Goal: Communication & Community: Connect with others

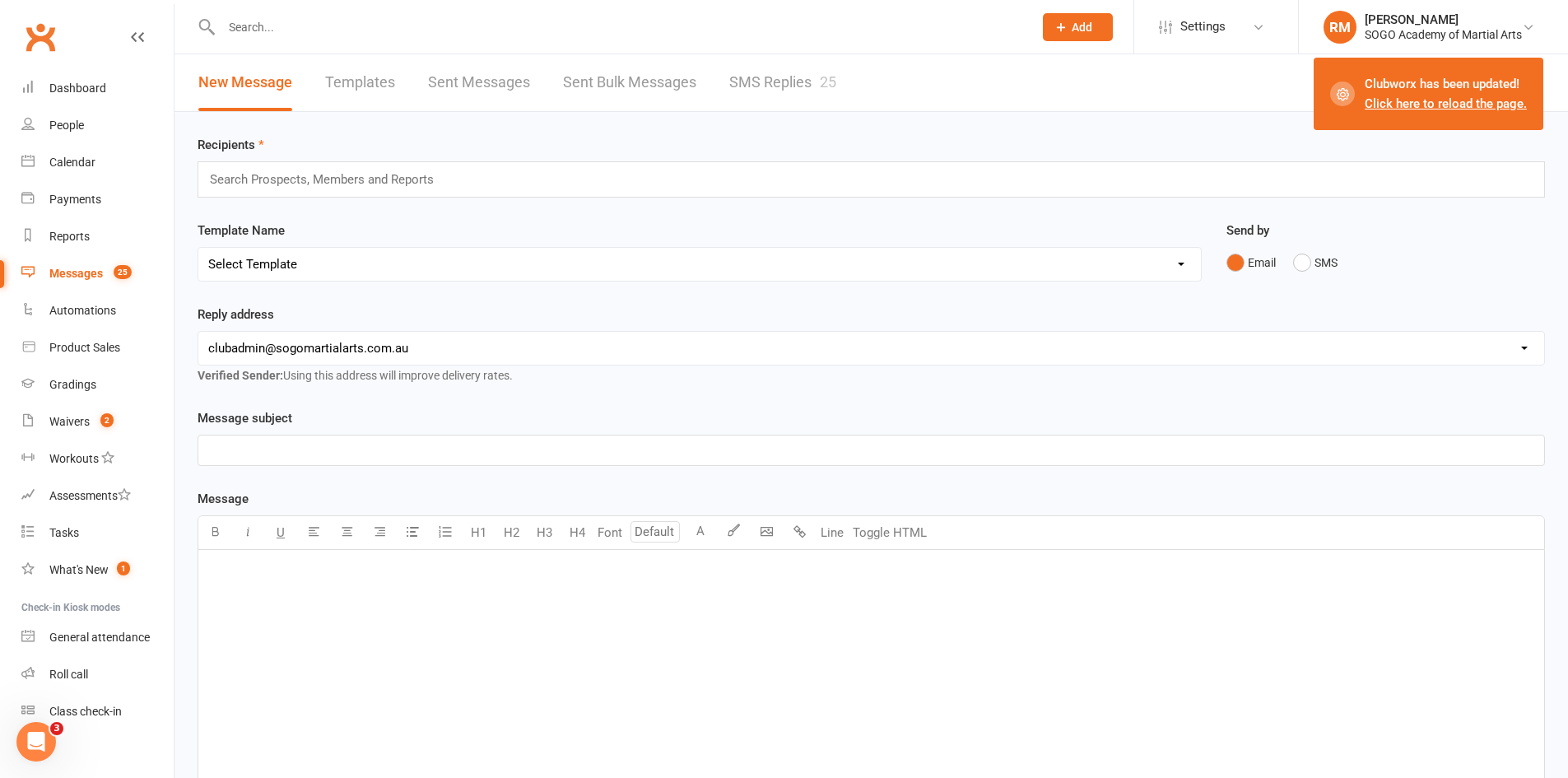
click at [251, 27] on input "text" at bounding box center [619, 27] width 805 height 23
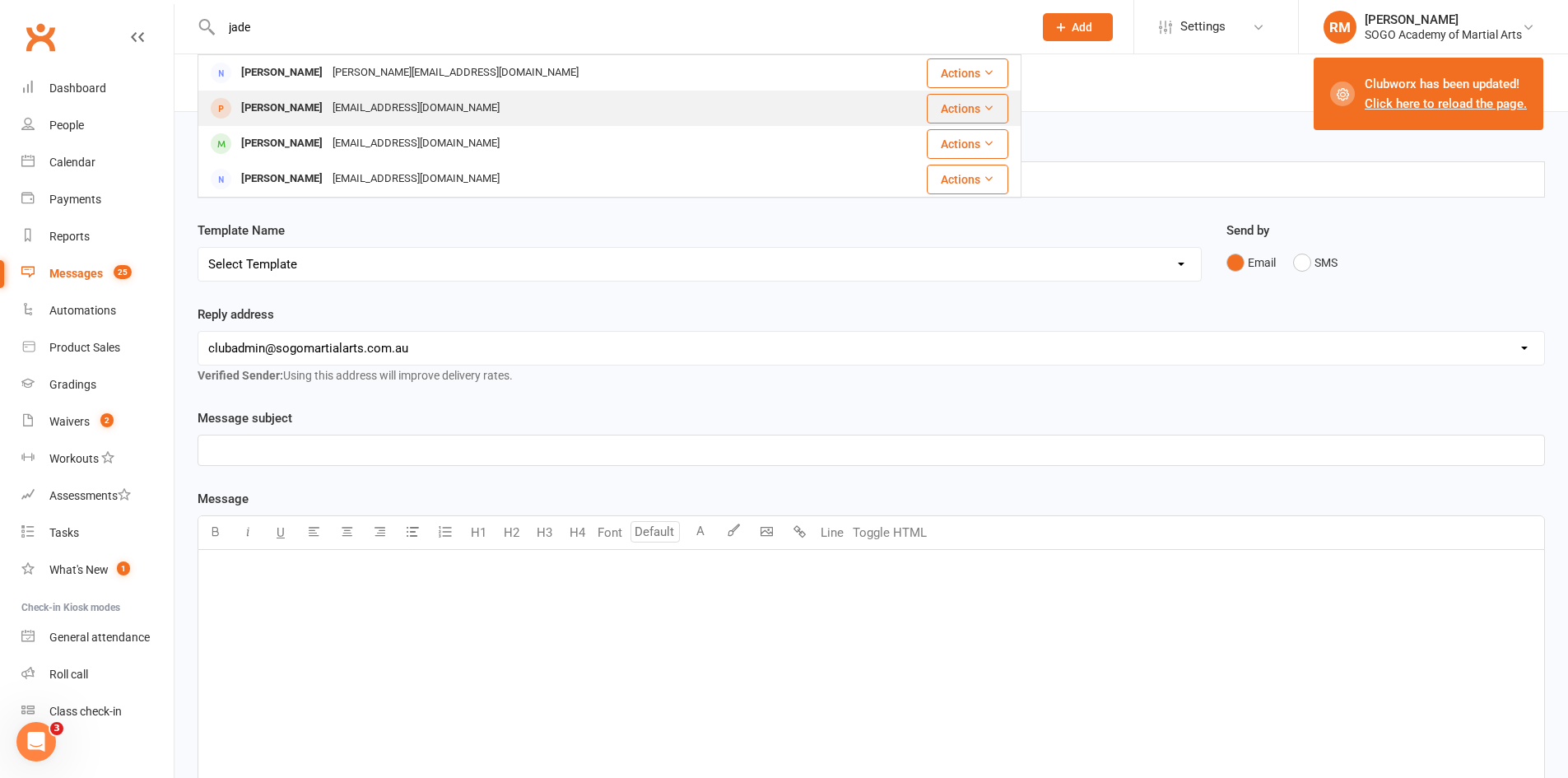
type input "jade"
click at [281, 103] on div "[PERSON_NAME]" at bounding box center [282, 108] width 91 height 23
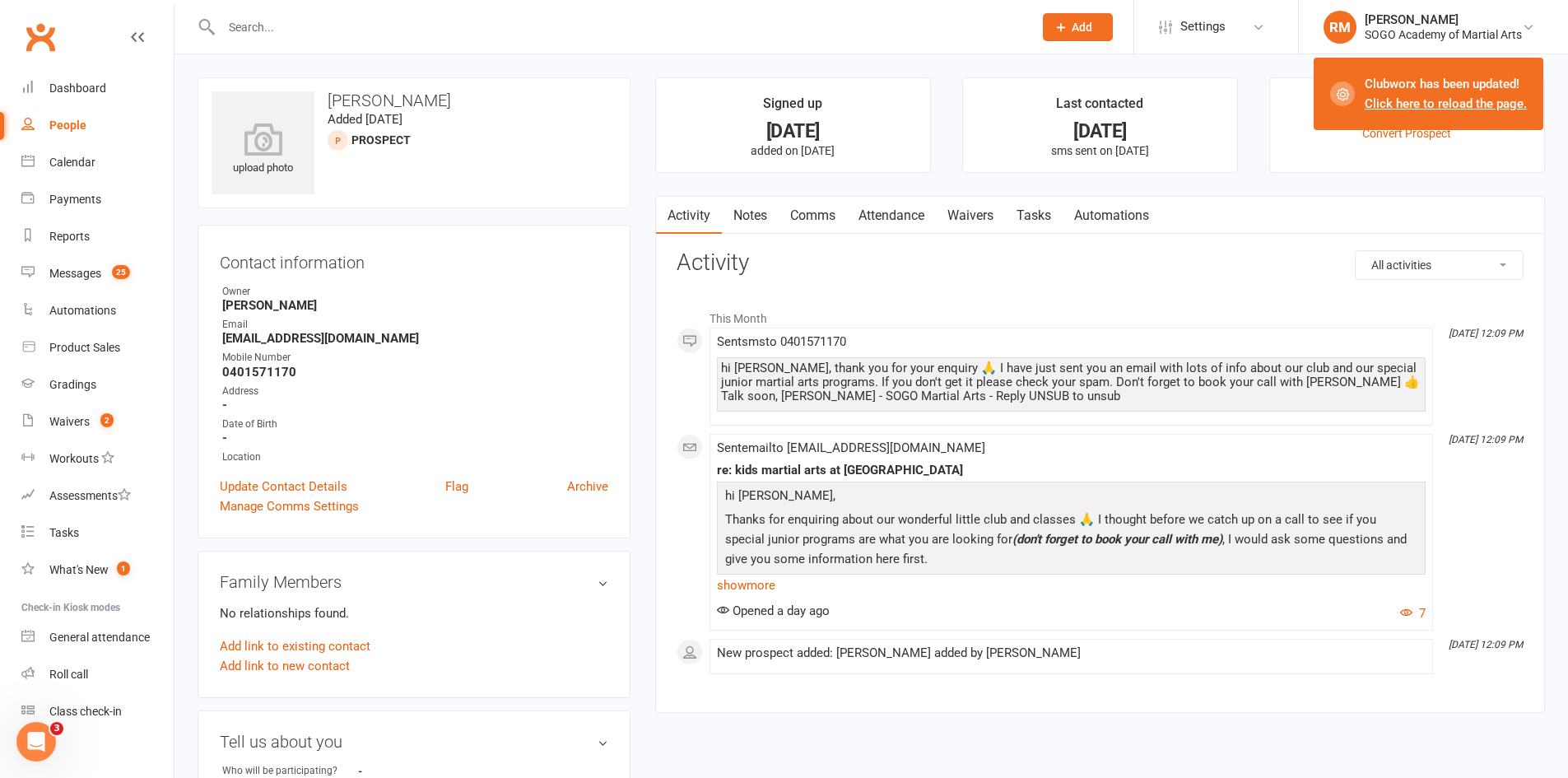
drag, startPoint x: 799, startPoint y: 218, endPoint x: 810, endPoint y: 220, distance: 11.2
click at [799, 218] on link "Comms" at bounding box center [813, 216] width 69 height 38
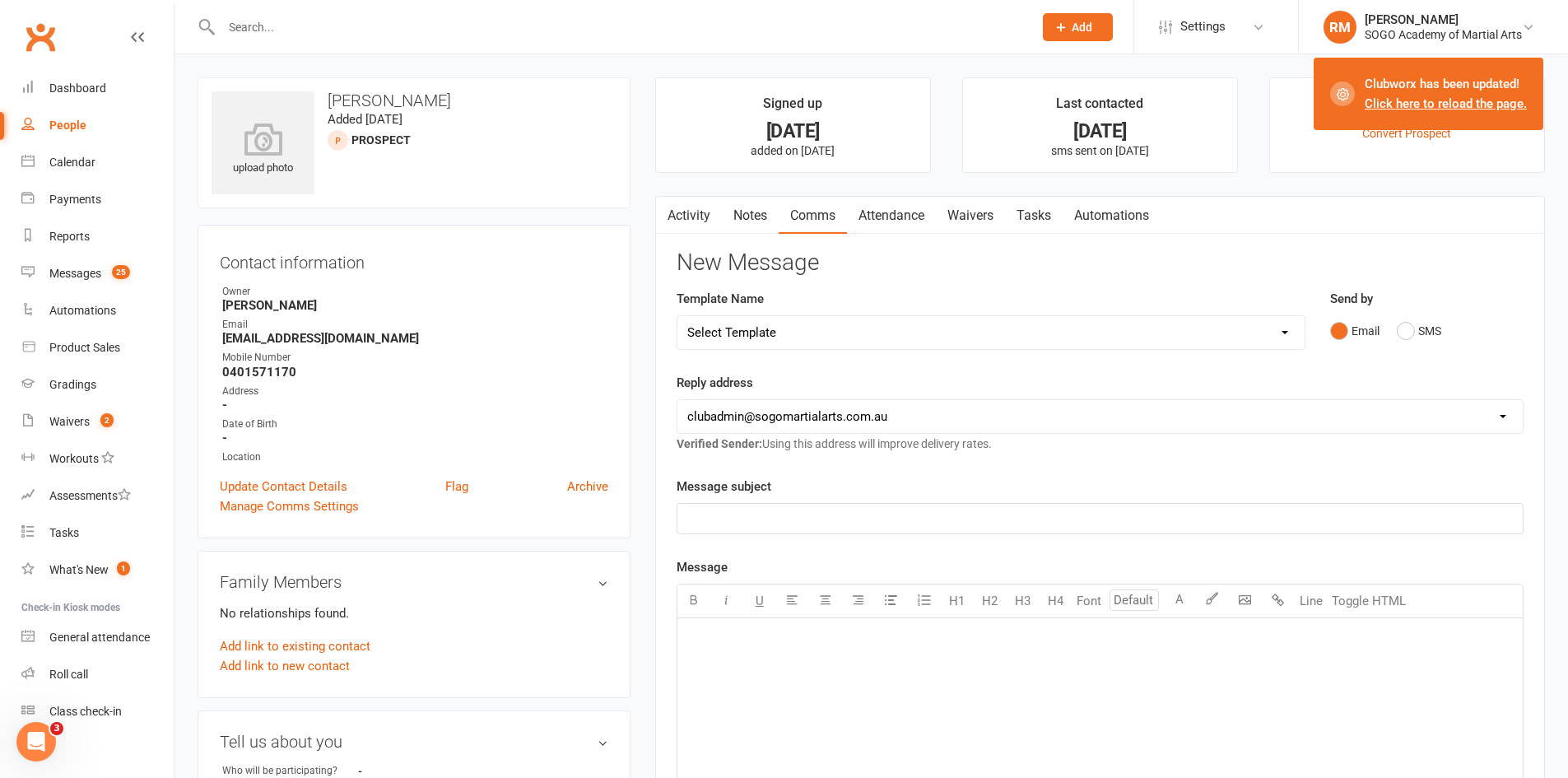
drag, startPoint x: 794, startPoint y: 518, endPoint x: 780, endPoint y: 533, distance: 20.5
click at [781, 530] on div "﻿" at bounding box center [1100, 518] width 845 height 30
click at [752, 662] on div "﻿" at bounding box center [1100, 741] width 845 height 247
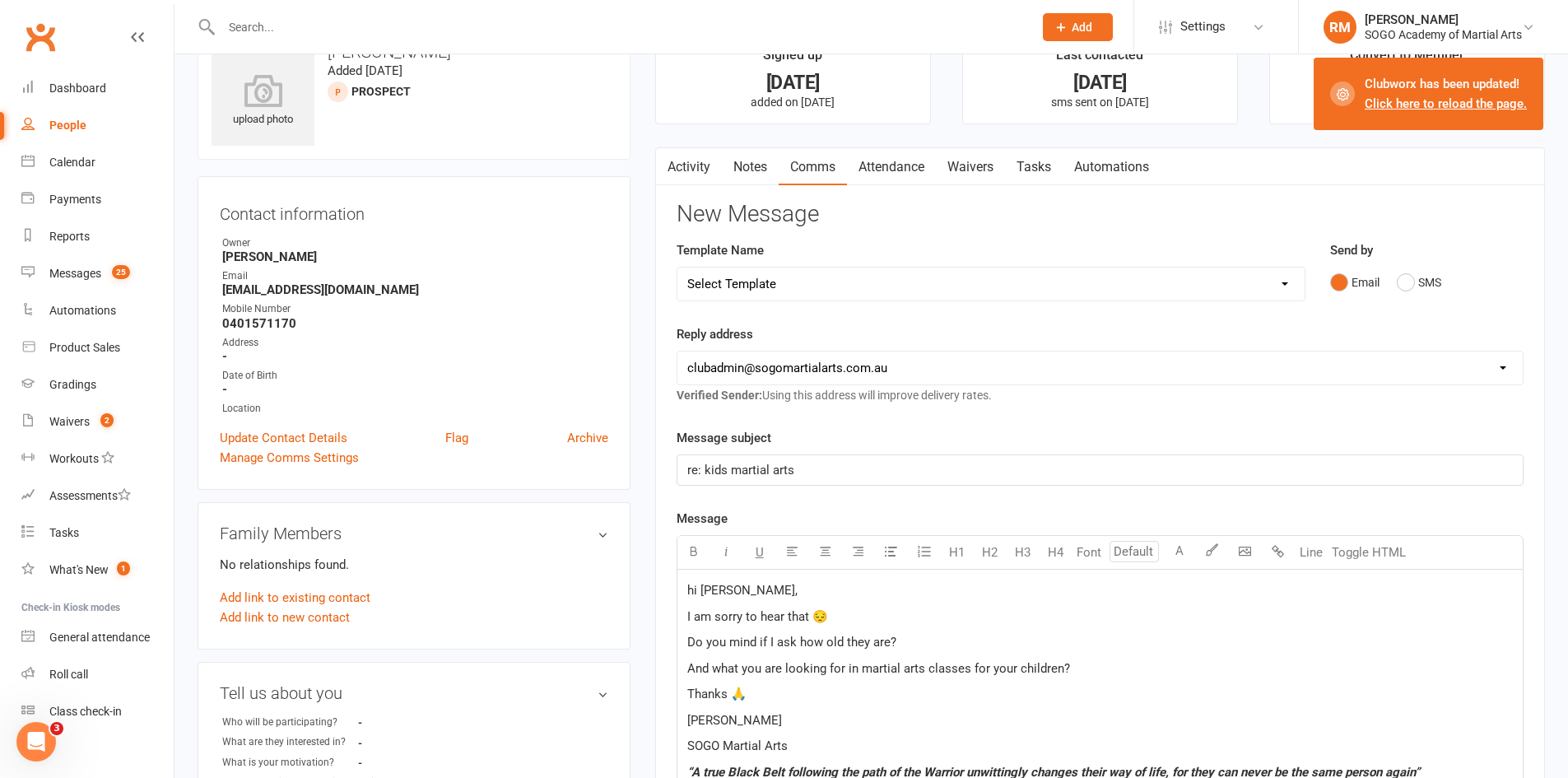
scroll to position [532, 0]
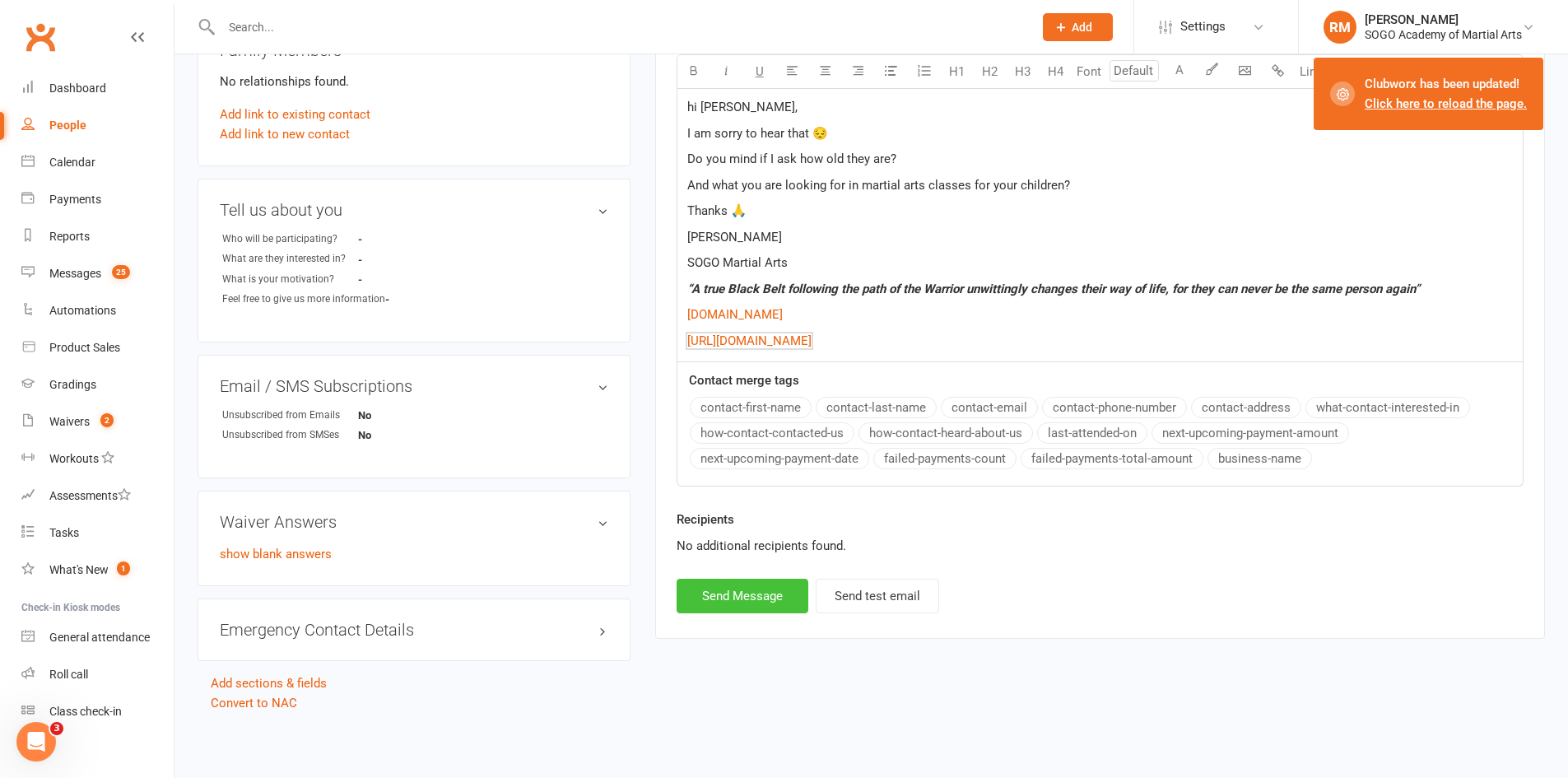
click at [715, 592] on button "Send Message" at bounding box center [741, 596] width 131 height 35
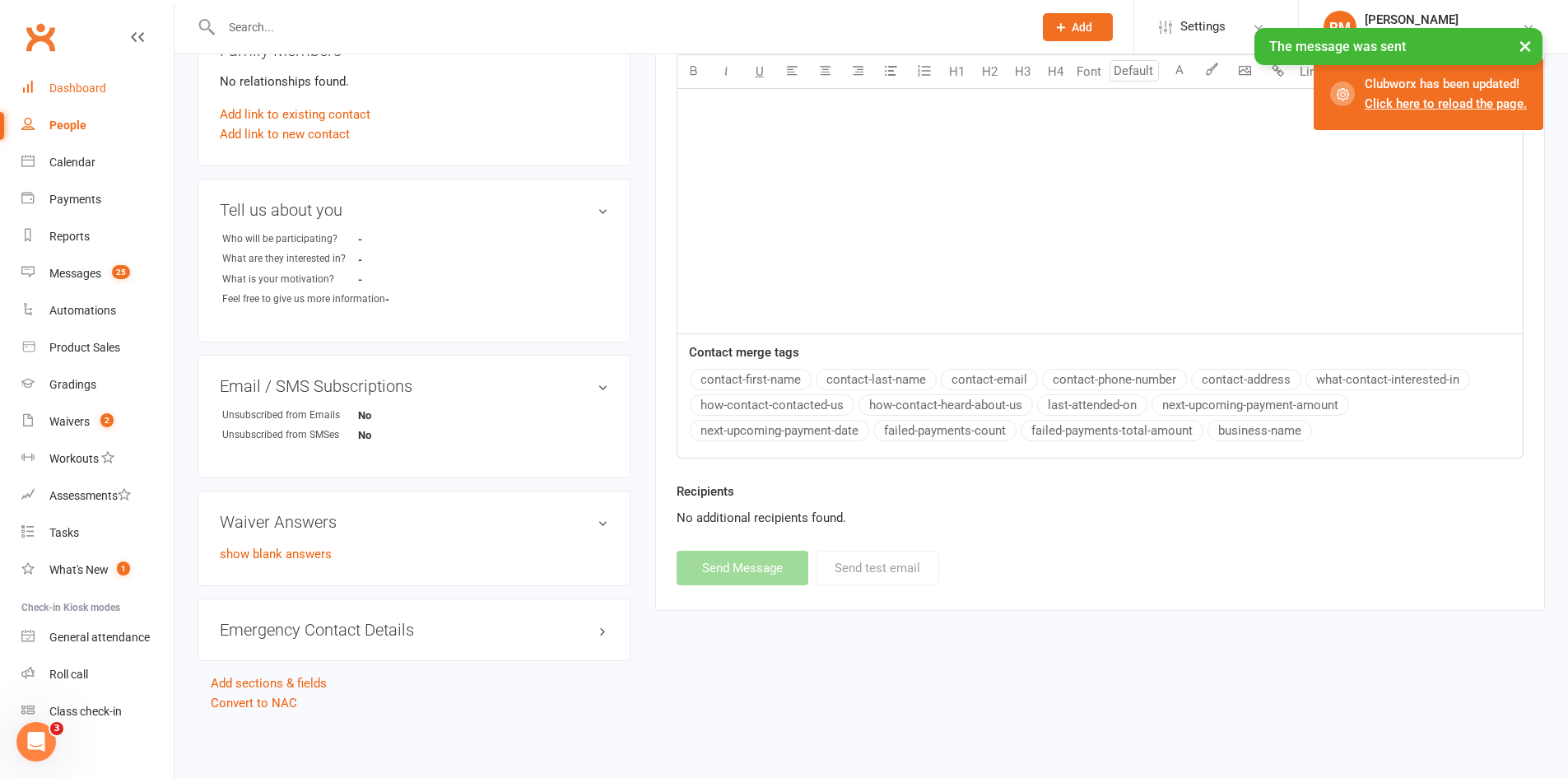
click at [87, 85] on div "Dashboard" at bounding box center [77, 88] width 56 height 13
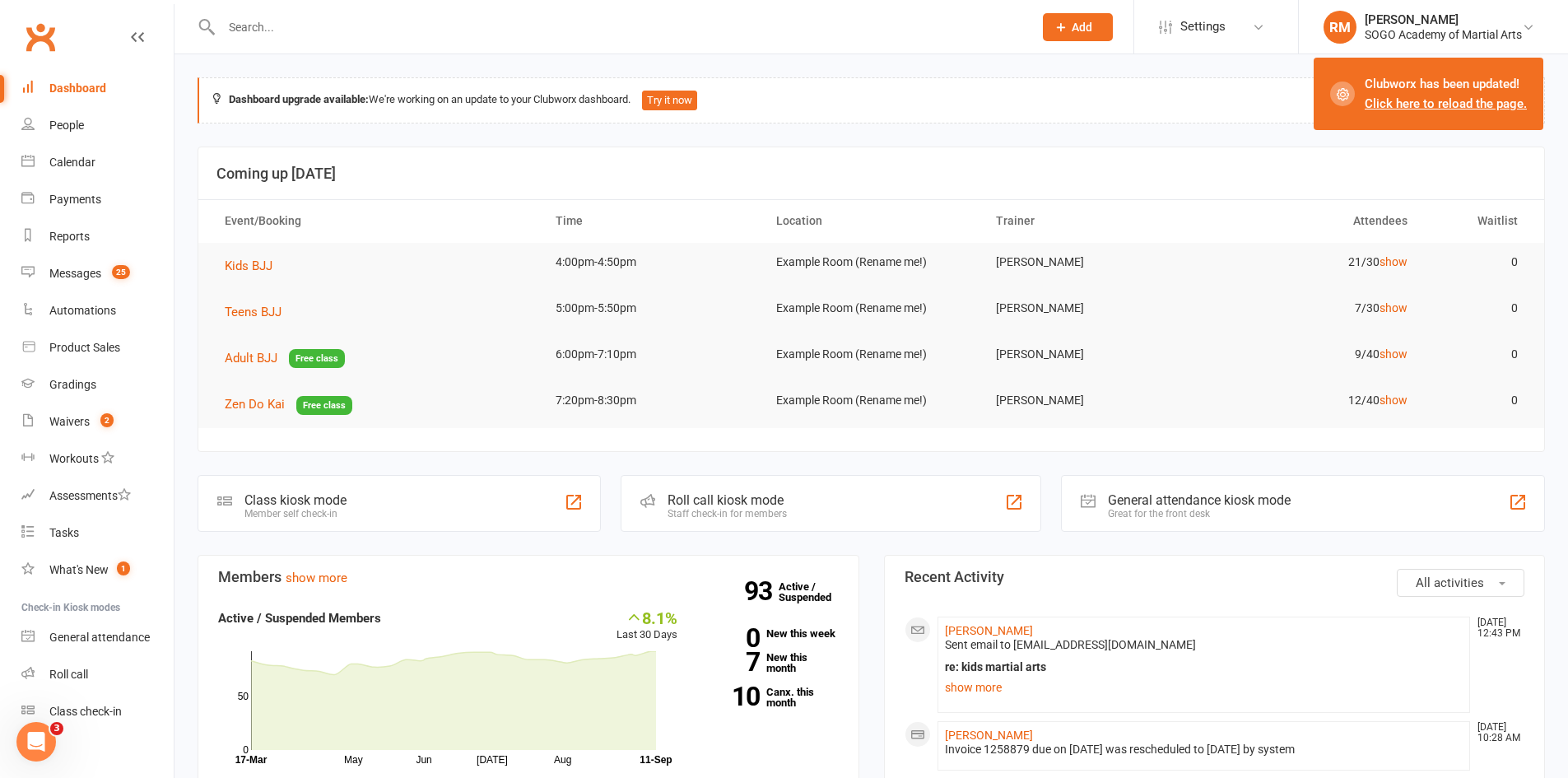
click at [1066, 21] on icon at bounding box center [1060, 27] width 15 height 15
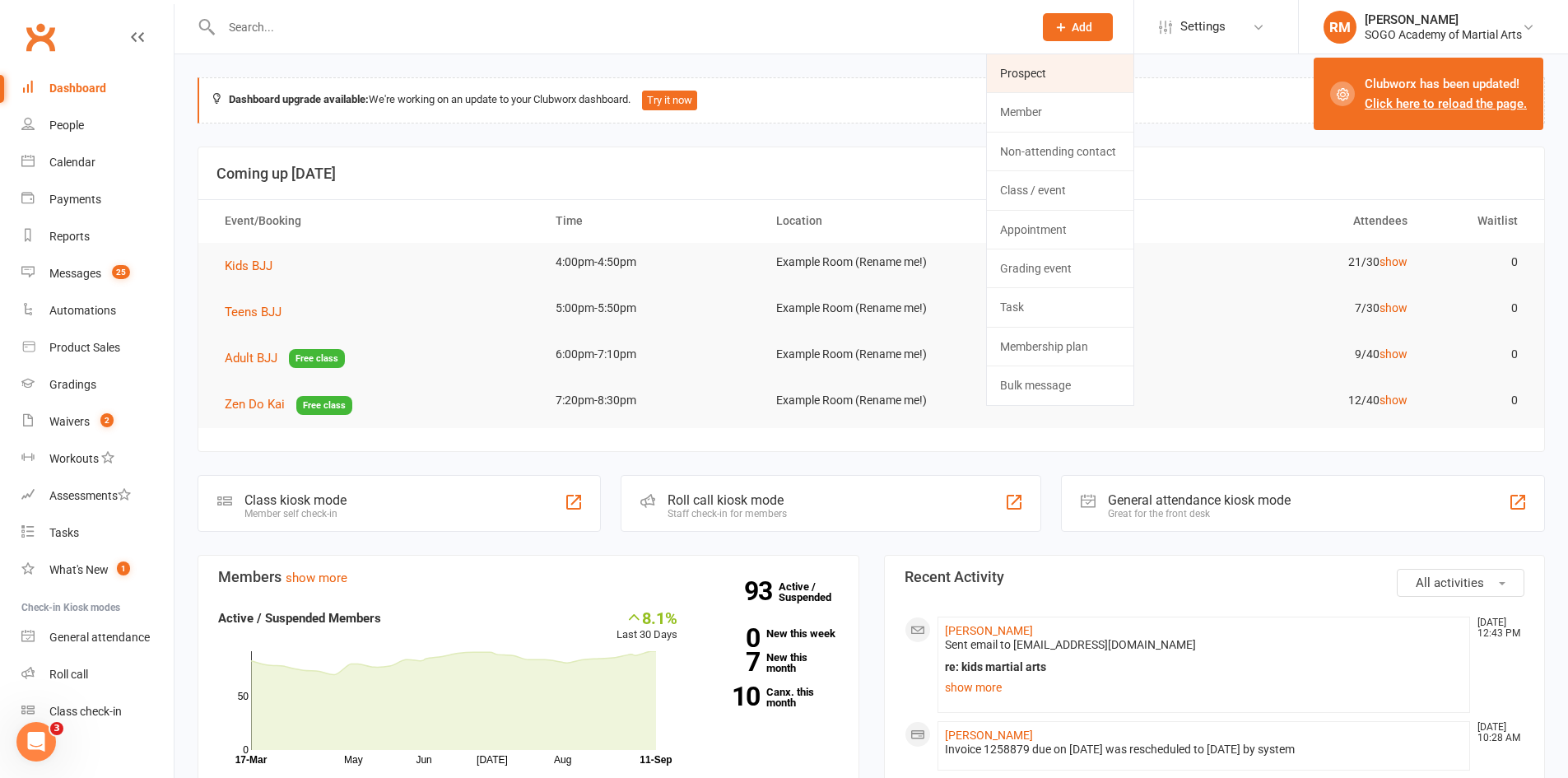
click at [1044, 77] on link "Prospect" at bounding box center [1060, 73] width 147 height 38
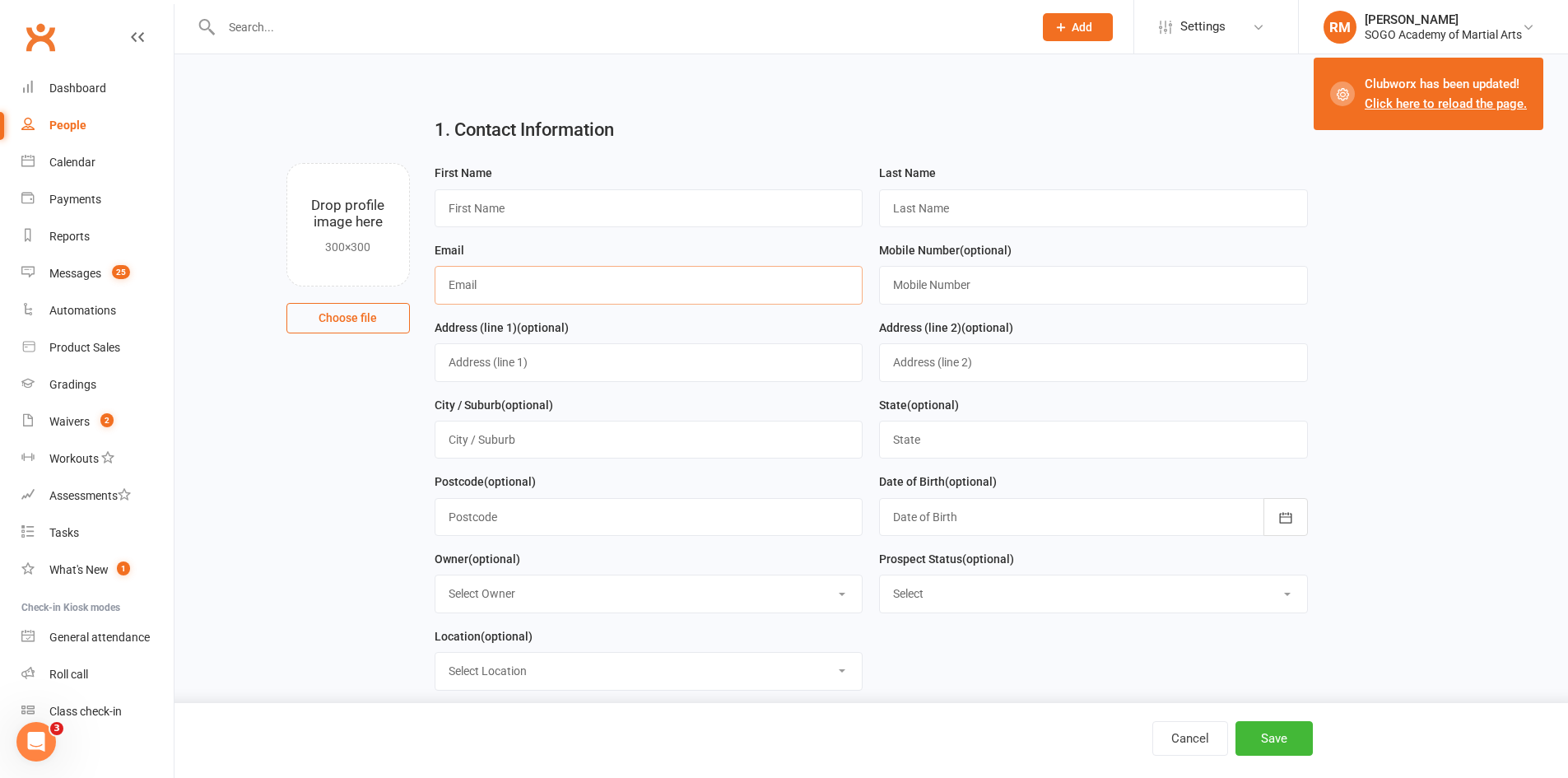
paste input "[PERSON_NAME][EMAIL_ADDRESS][DOMAIN_NAME]"
type input "[PERSON_NAME][EMAIL_ADDRESS][DOMAIN_NAME]"
click at [518, 201] on input "text" at bounding box center [648, 209] width 429 height 38
type input "[PERSON_NAME]"
type input "N"
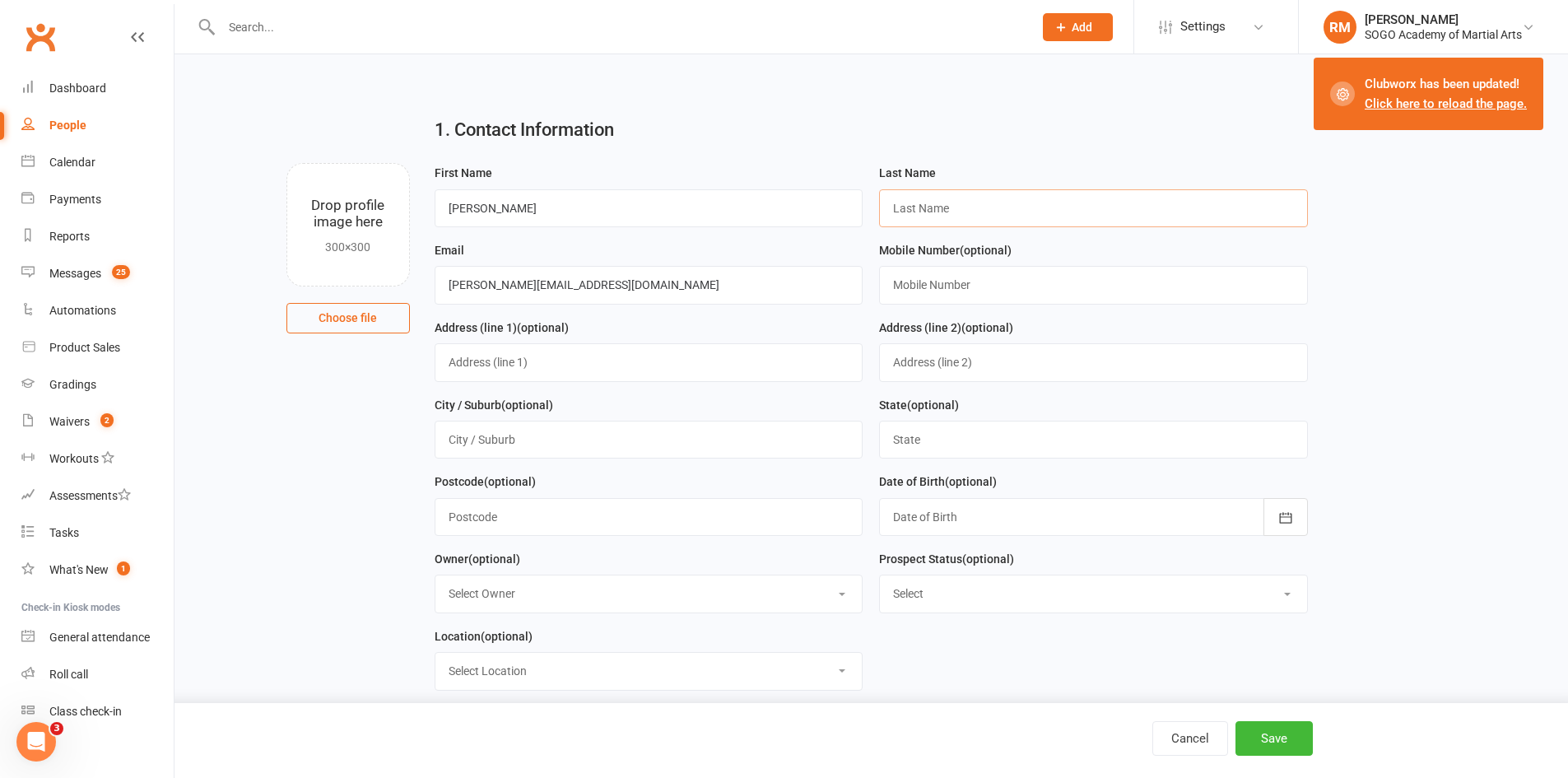
type input "="
type input "[PERSON_NAME]"
type input "0488666981"
click at [1412, 336] on main "1. Contact Information Drop profile image here 300×300 Choose file First Name […" at bounding box center [871, 540] width 1347 height 874
click at [1292, 746] on button "Save" at bounding box center [1273, 738] width 77 height 35
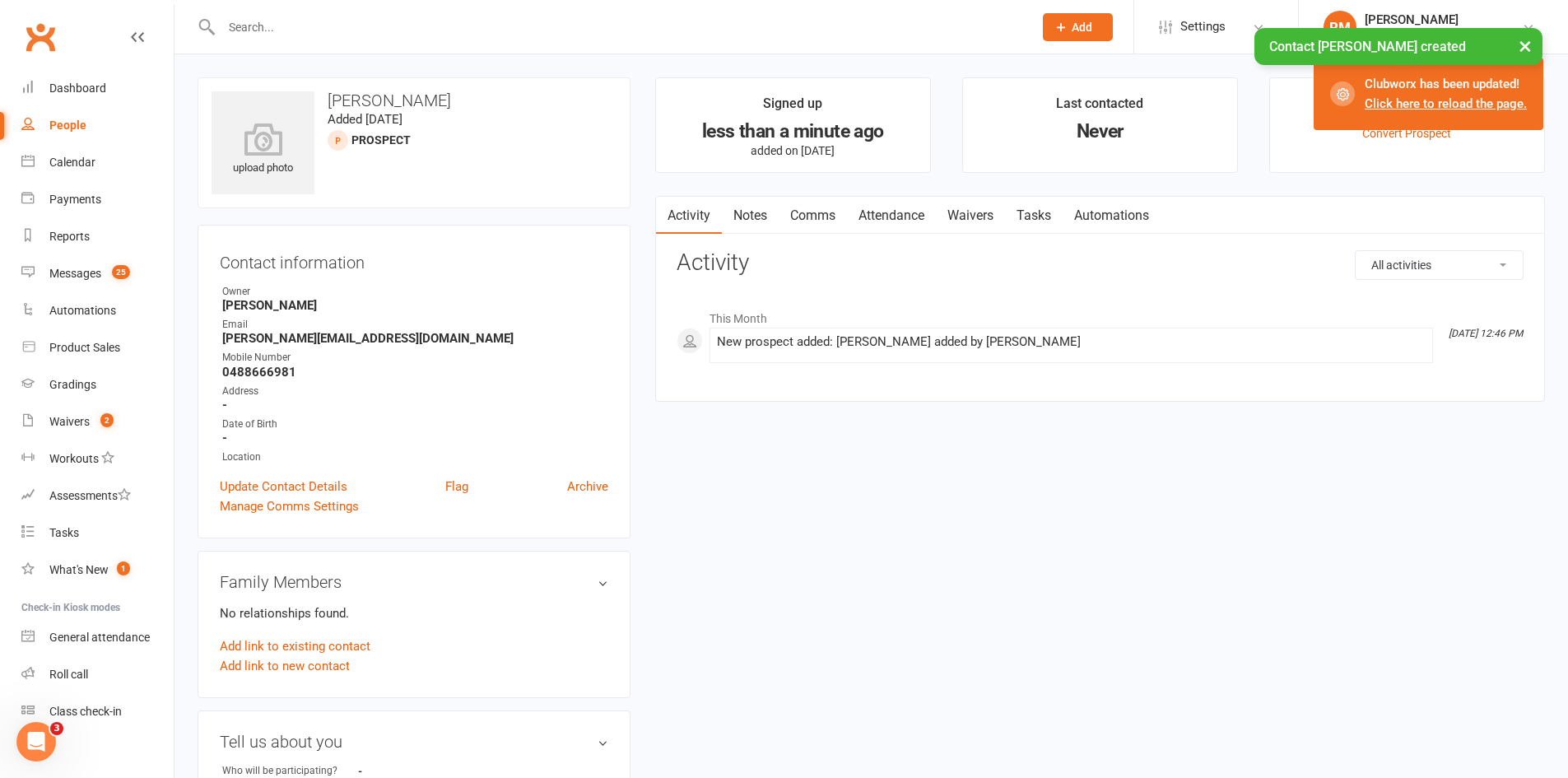
click at [821, 209] on link "Comms" at bounding box center [813, 216] width 69 height 38
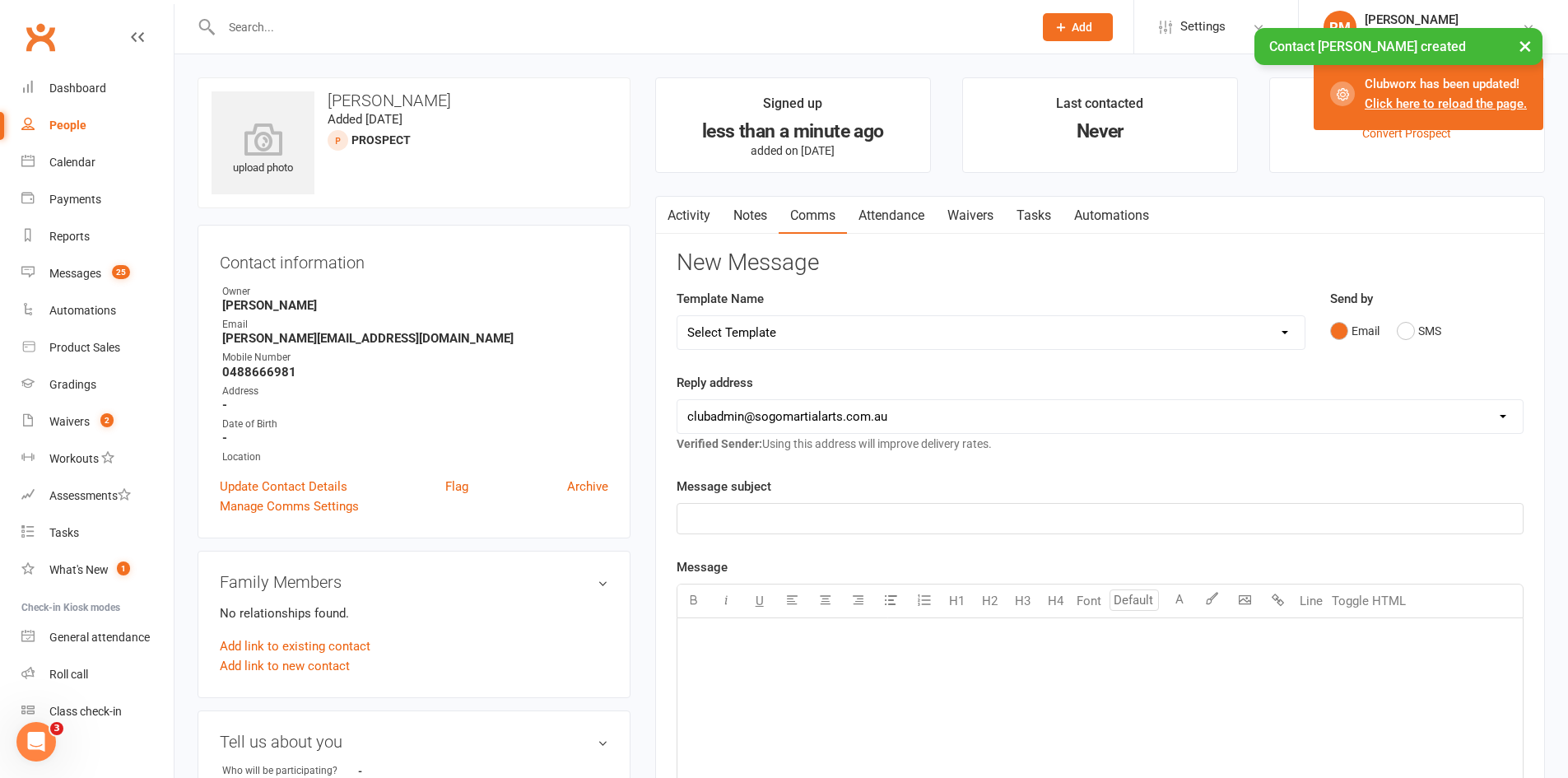
drag, startPoint x: 819, startPoint y: 339, endPoint x: 823, endPoint y: 348, distance: 9.8
click at [819, 339] on select "Select Template [Email] 01. Junior Enquiry 1 Week FREE Zipleads Call Booked [Em…" at bounding box center [990, 333] width 627 height 33
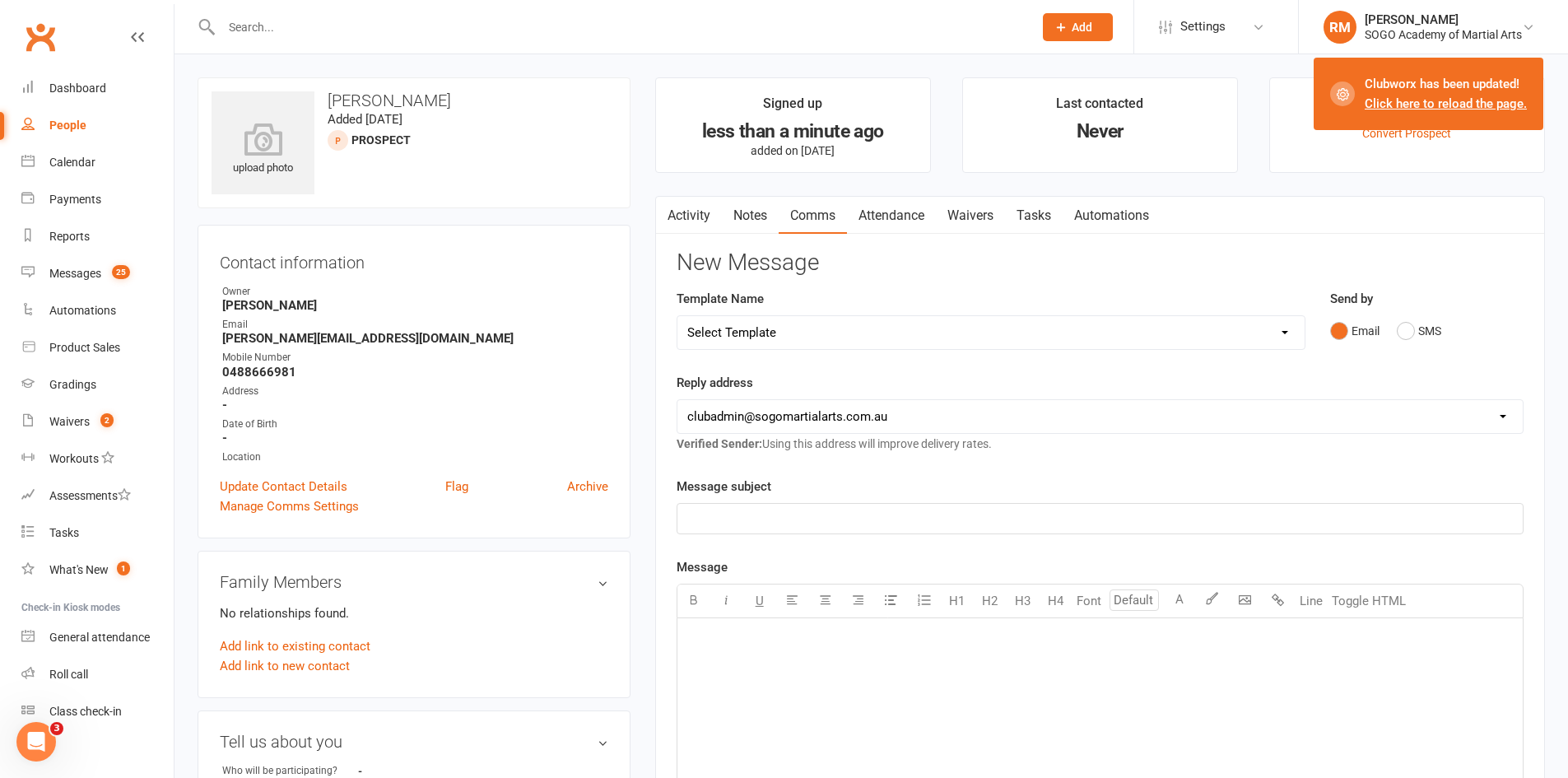
select select "0"
click at [677, 316] on select "Select Template [Email] 01. Junior Enquiry 1 Week FREE Zipleads Call Booked [Em…" at bounding box center [990, 333] width 627 height 33
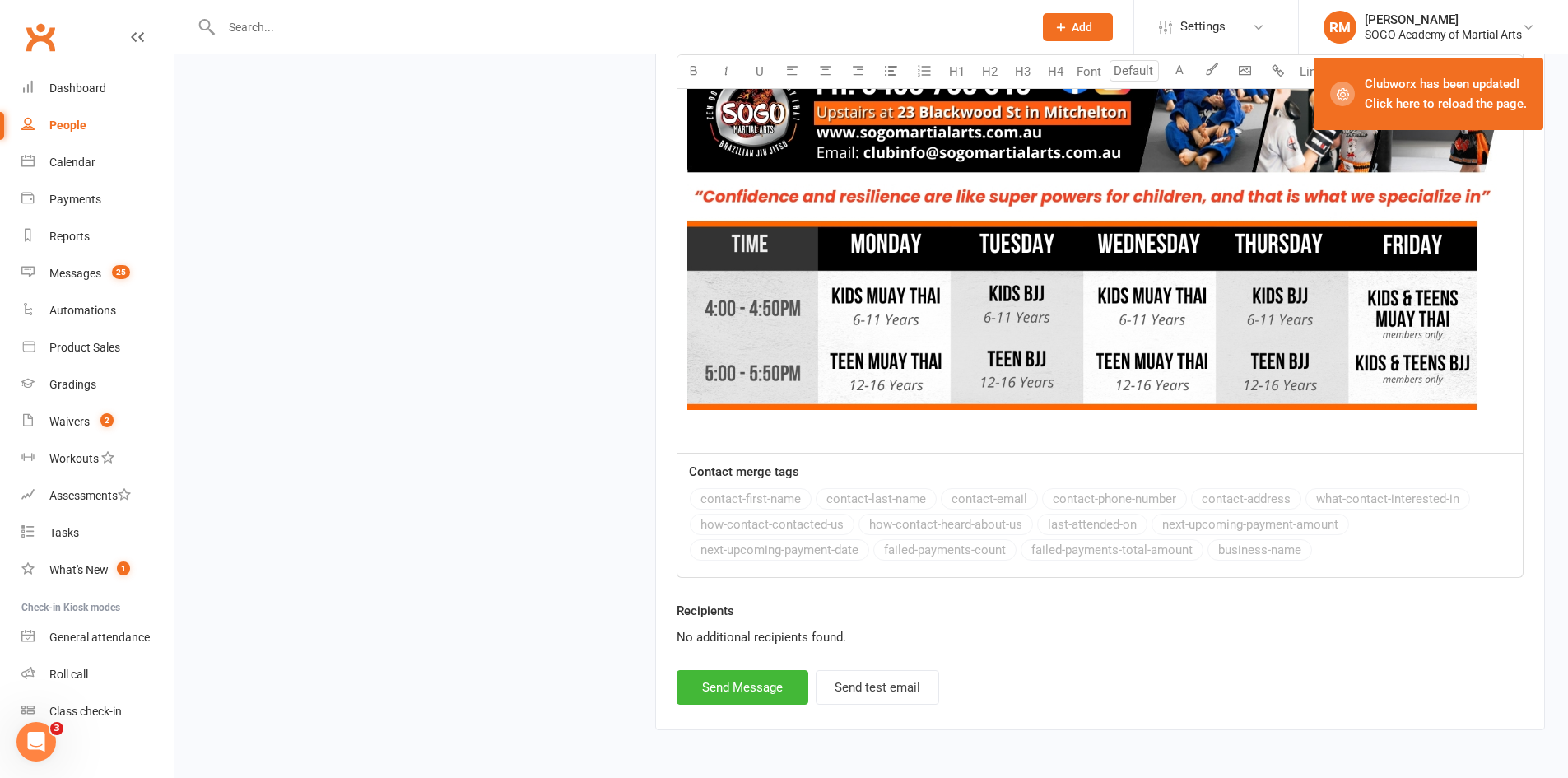
scroll to position [1812, 0]
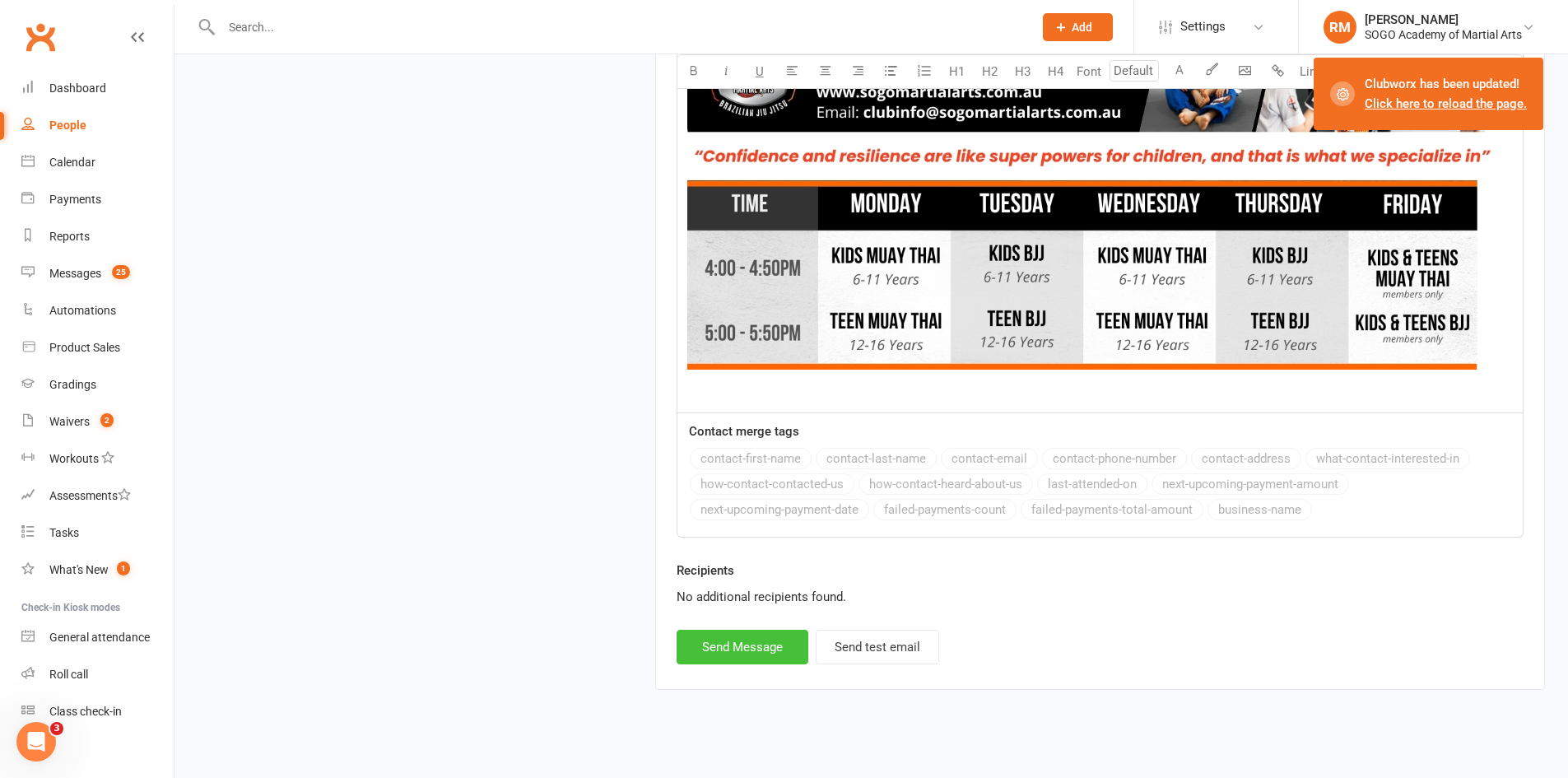
click at [779, 639] on button "Send Message" at bounding box center [741, 647] width 131 height 35
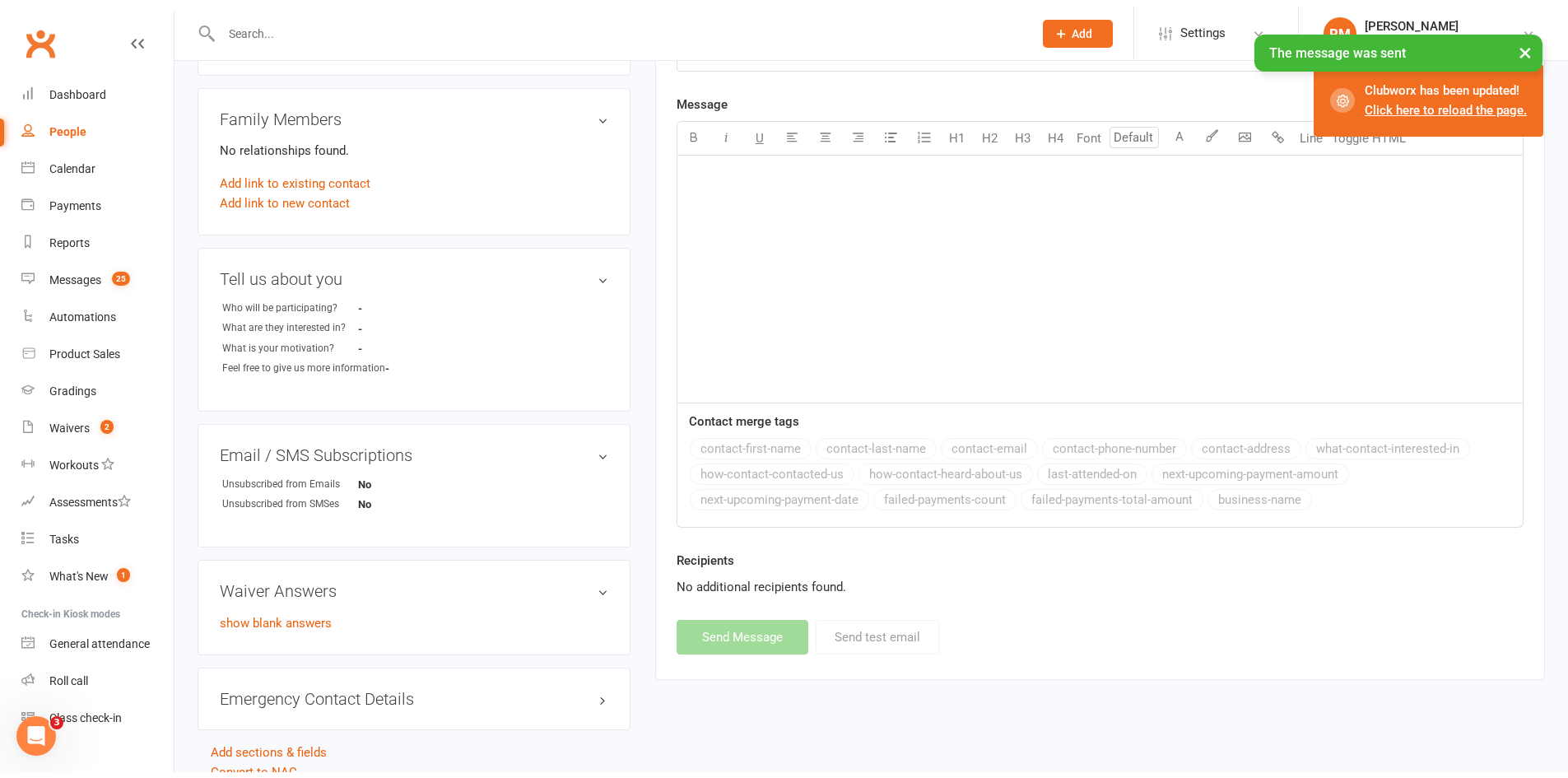
scroll to position [0, 0]
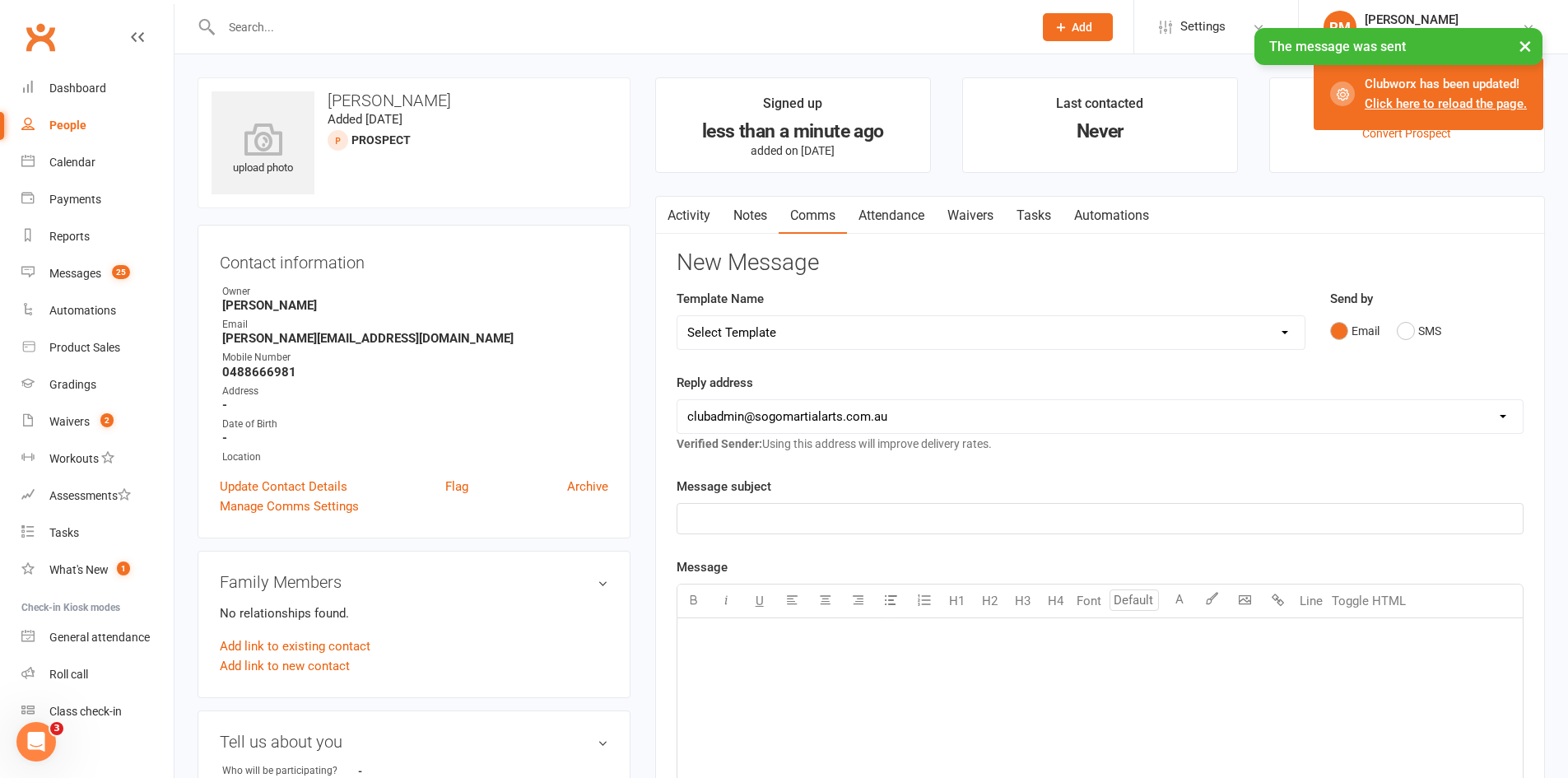
click at [951, 335] on select "Select Template [Email] 01. Junior Enquiry 1 Week FREE Zipleads Call Booked [Em…" at bounding box center [990, 333] width 627 height 33
select select "11"
click at [677, 316] on select "Select Template [Email] 01. Junior Enquiry 1 Week FREE Zipleads Call Booked [Em…" at bounding box center [990, 333] width 627 height 33
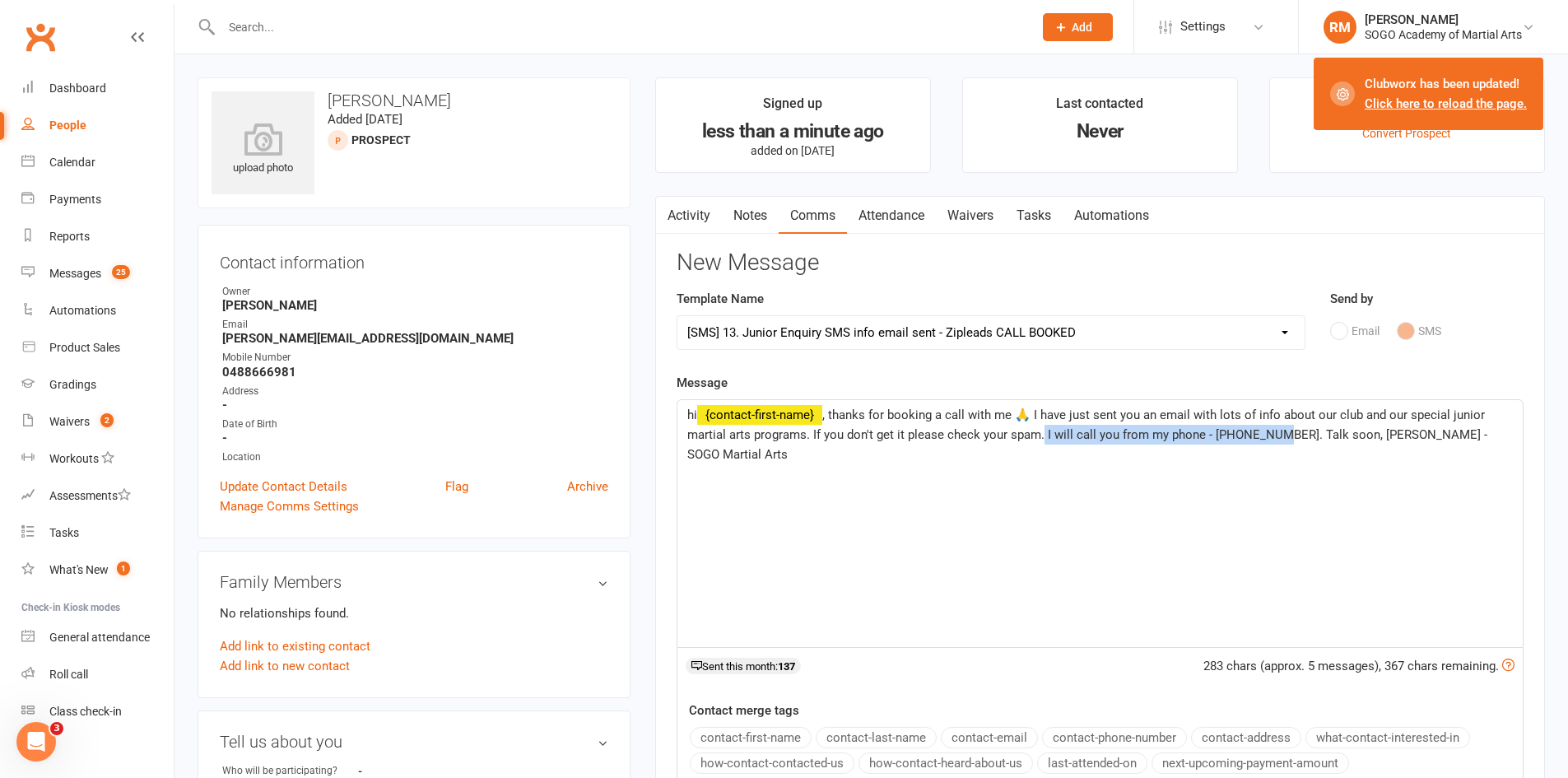
drag, startPoint x: 1277, startPoint y: 436, endPoint x: 1042, endPoint y: 437, distance: 235.0
click at [1042, 437] on span ", thanks for booking a call with me 🙏 I have just sent you an email with lots o…" at bounding box center [1089, 435] width 803 height 54
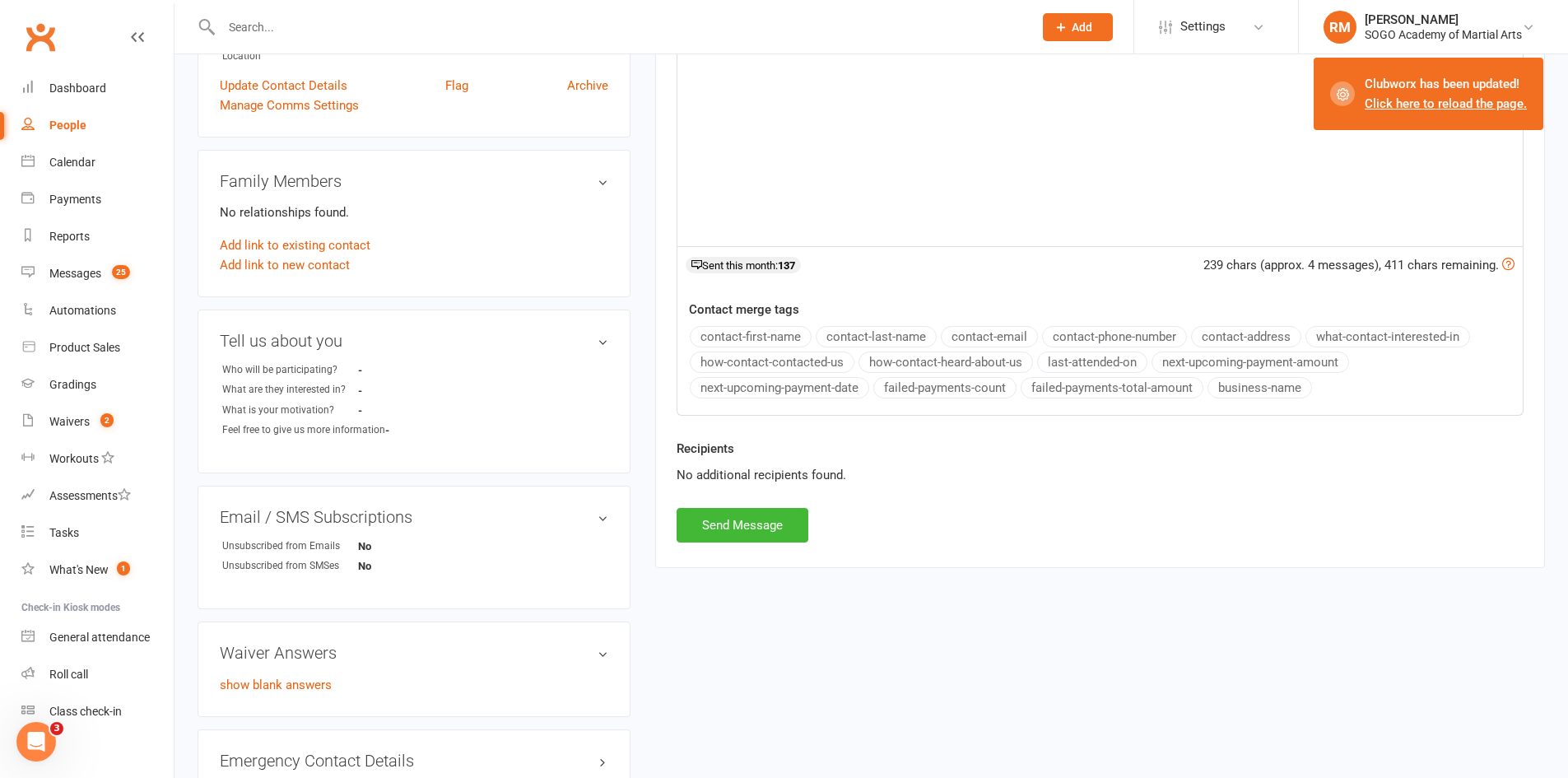
scroll to position [411, 0]
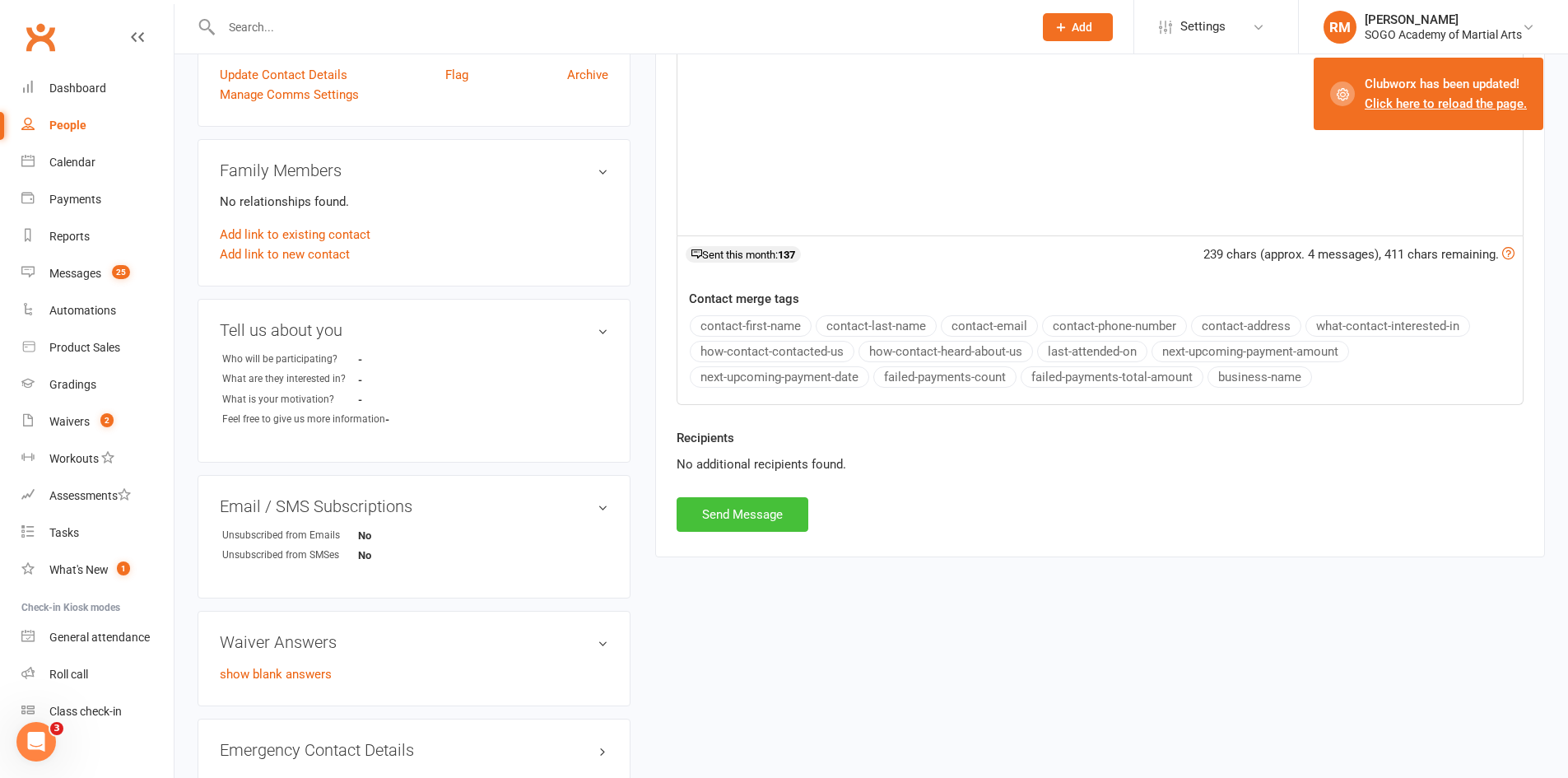
drag, startPoint x: 781, startPoint y: 526, endPoint x: 826, endPoint y: 536, distance: 46.1
click at [781, 528] on button "Send Message" at bounding box center [741, 515] width 131 height 35
select select
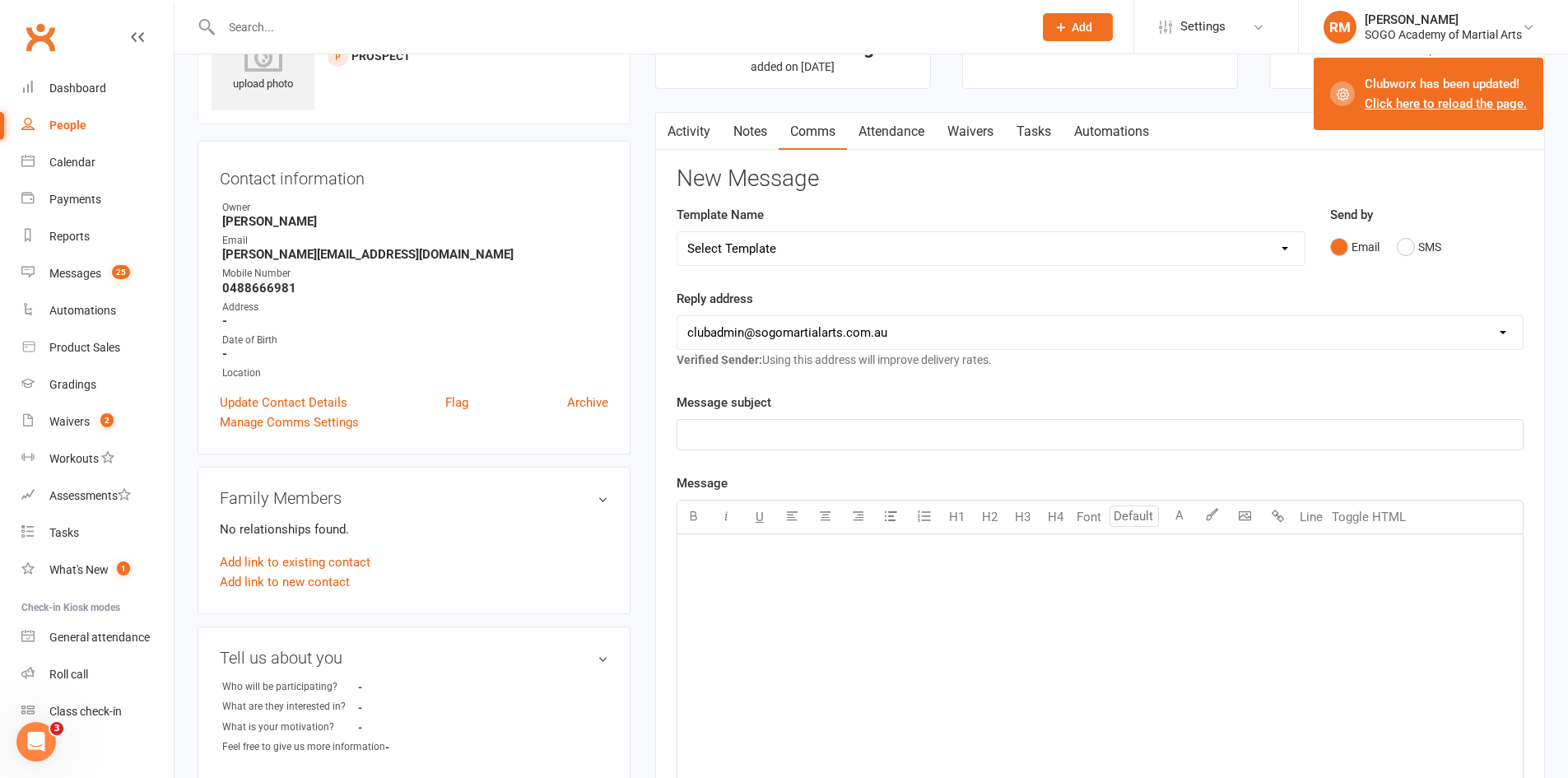
scroll to position [0, 0]
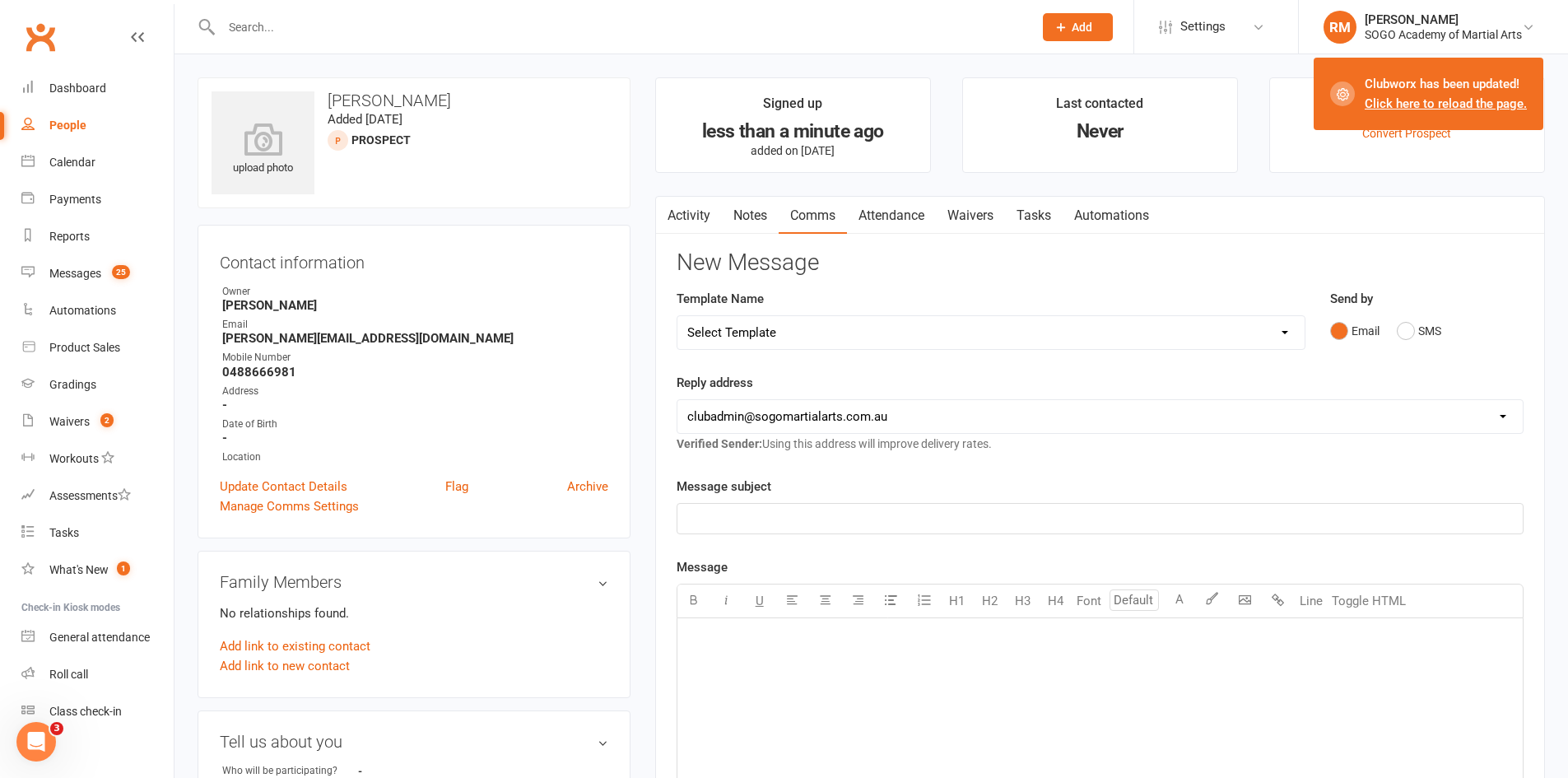
click at [1075, 22] on span "Add" at bounding box center [1082, 27] width 21 height 13
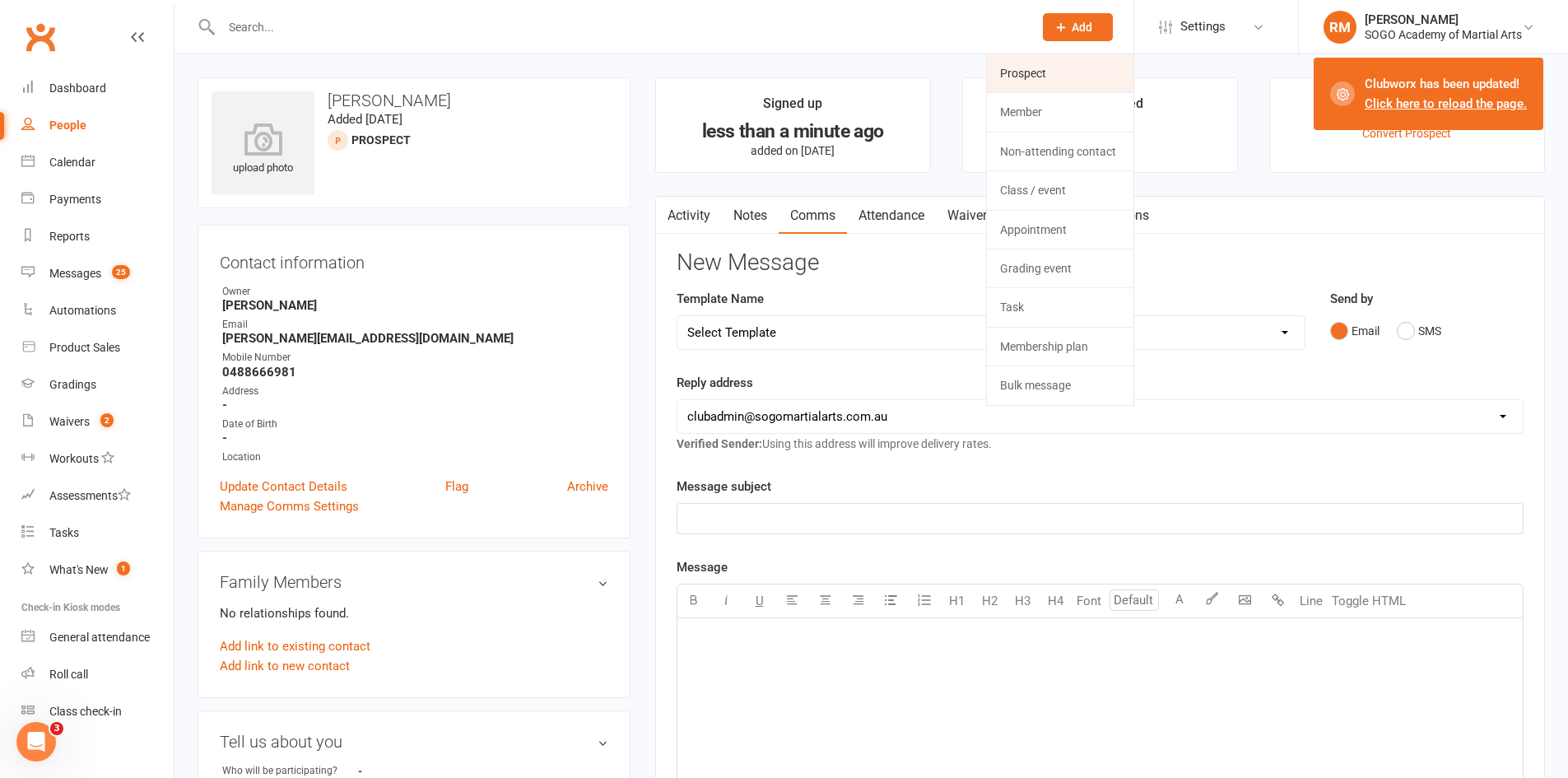
click at [1026, 78] on link "Prospect" at bounding box center [1060, 73] width 147 height 38
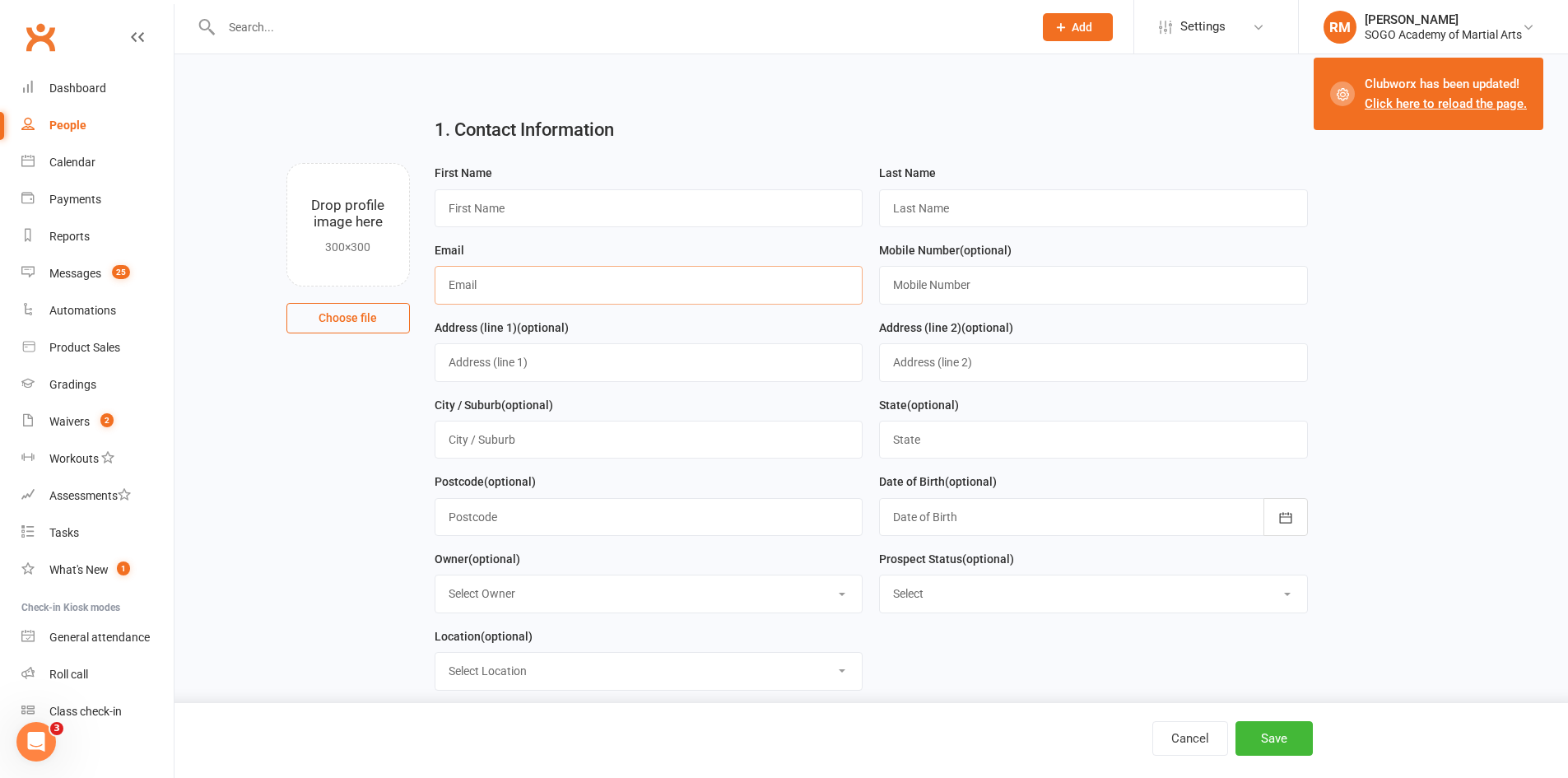
paste input "[EMAIL_ADDRESS][DOMAIN_NAME]"
type input "[EMAIL_ADDRESS][DOMAIN_NAME]"
click at [502, 210] on input "text" at bounding box center [648, 209] width 429 height 38
type input "[PERSON_NAME]"
click at [925, 201] on input "text" at bounding box center [1093, 209] width 429 height 38
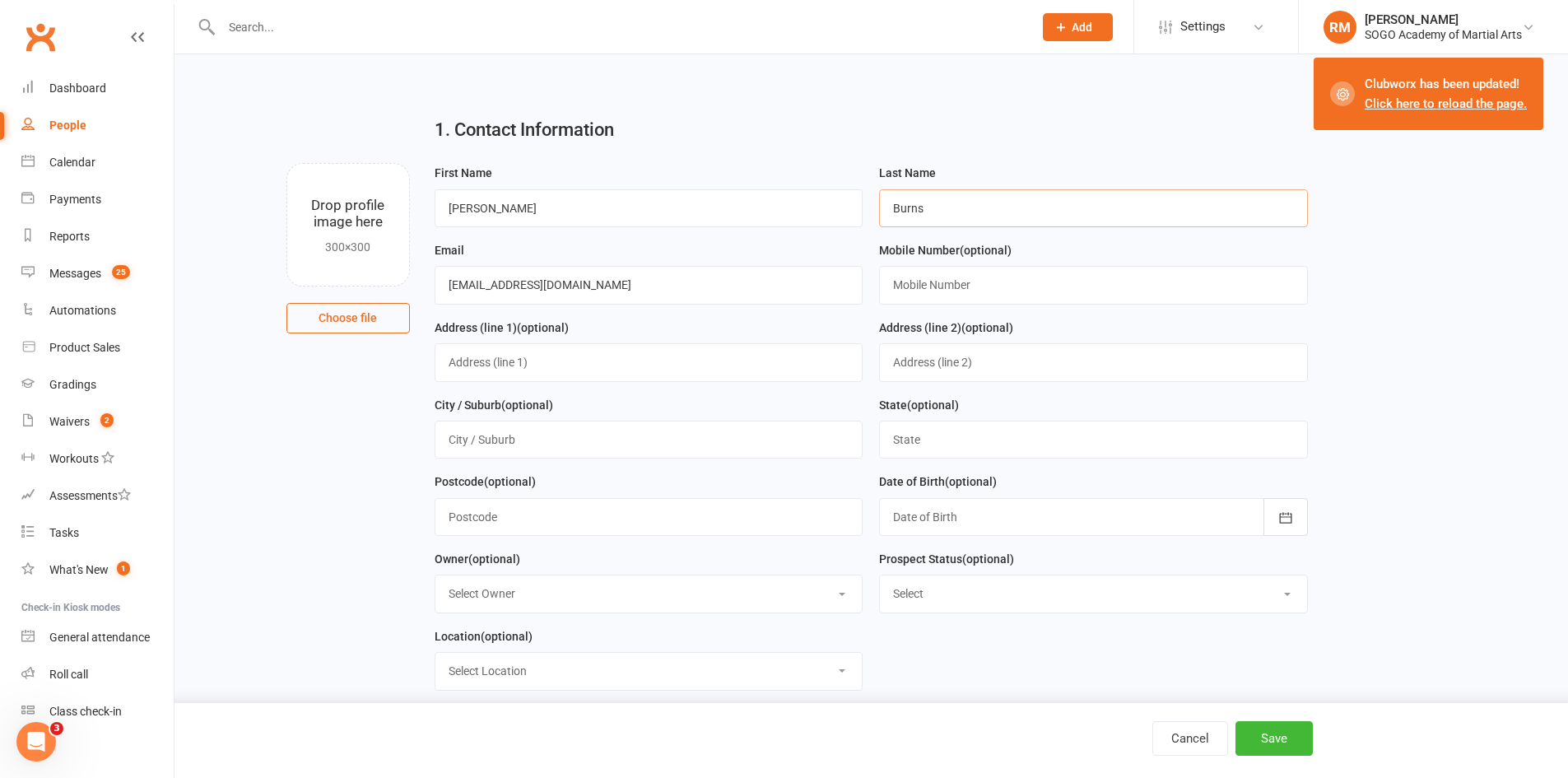
type input "Burns"
type input "0478803332"
drag, startPoint x: 1446, startPoint y: 549, endPoint x: 1403, endPoint y: 633, distance: 94.4
click at [1443, 559] on main "1. Contact Information Drop profile image here 300×300 Choose file First Name C…" at bounding box center [871, 540] width 1347 height 874
click at [1267, 741] on button "Save" at bounding box center [1273, 738] width 77 height 35
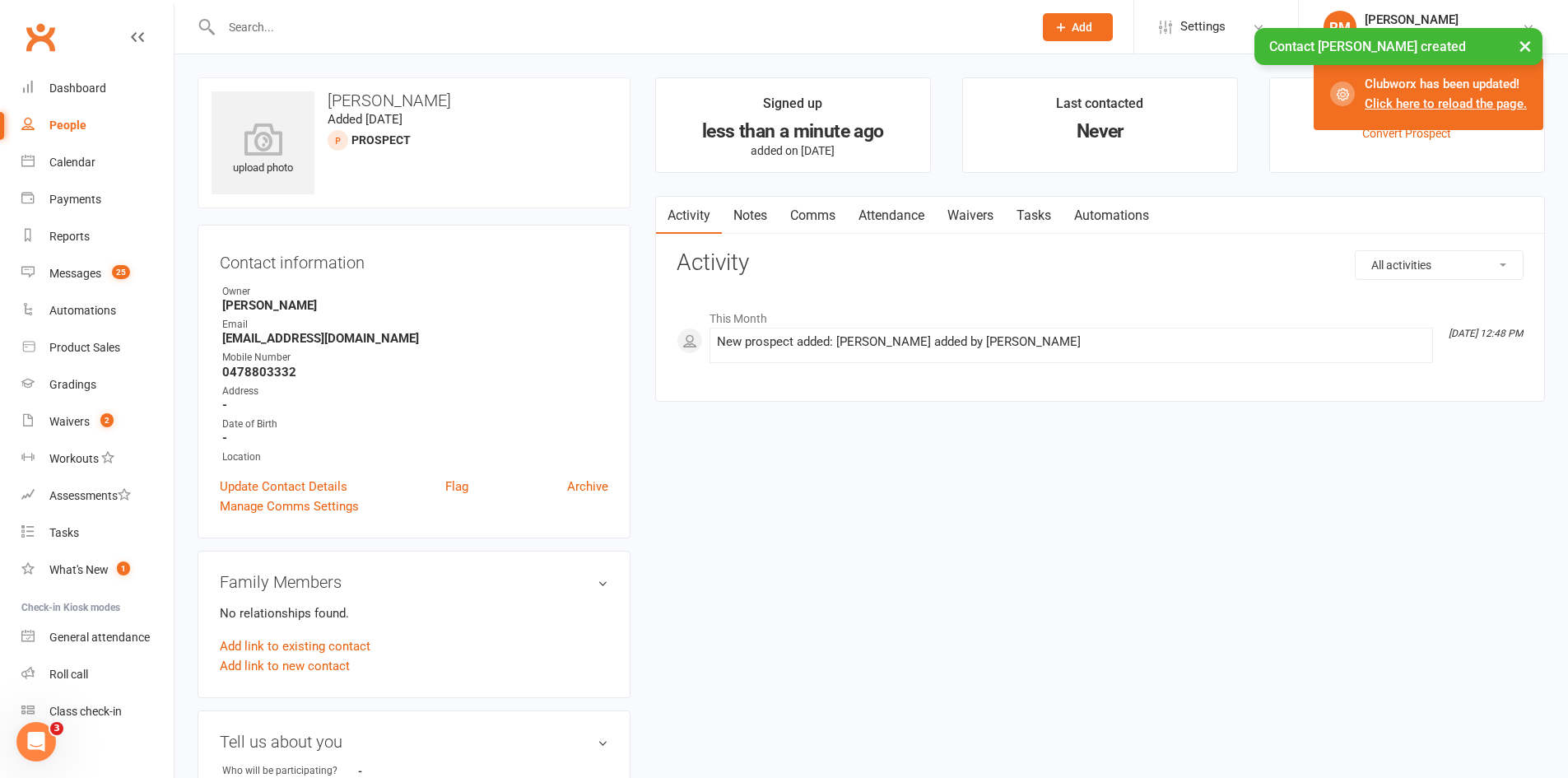
click at [814, 213] on link "Comms" at bounding box center [813, 216] width 69 height 38
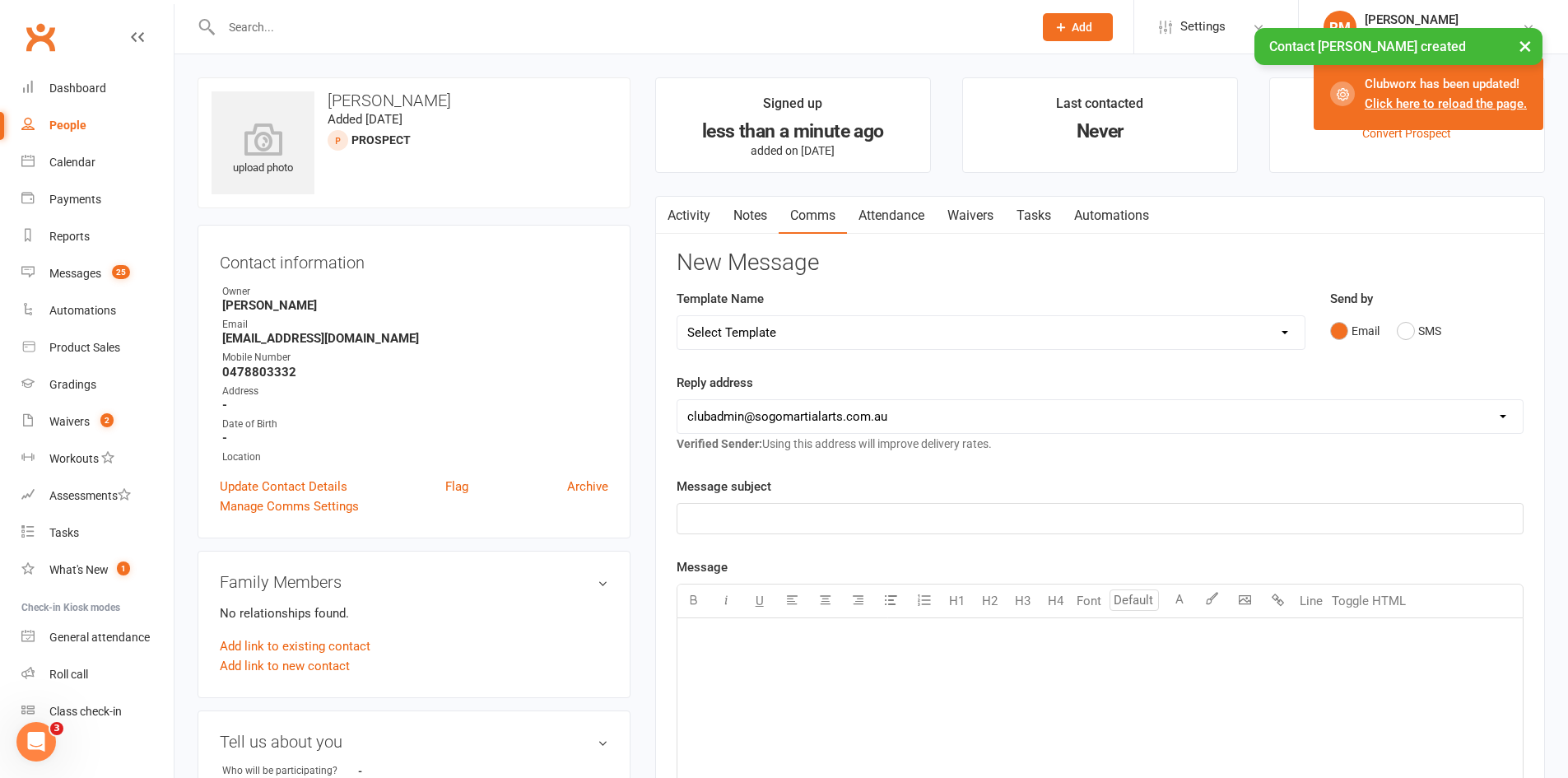
click at [786, 336] on select "Select Template [Email] 01. Junior Enquiry 1 Week FREE Zipleads Call Booked [Em…" at bounding box center [990, 333] width 627 height 33
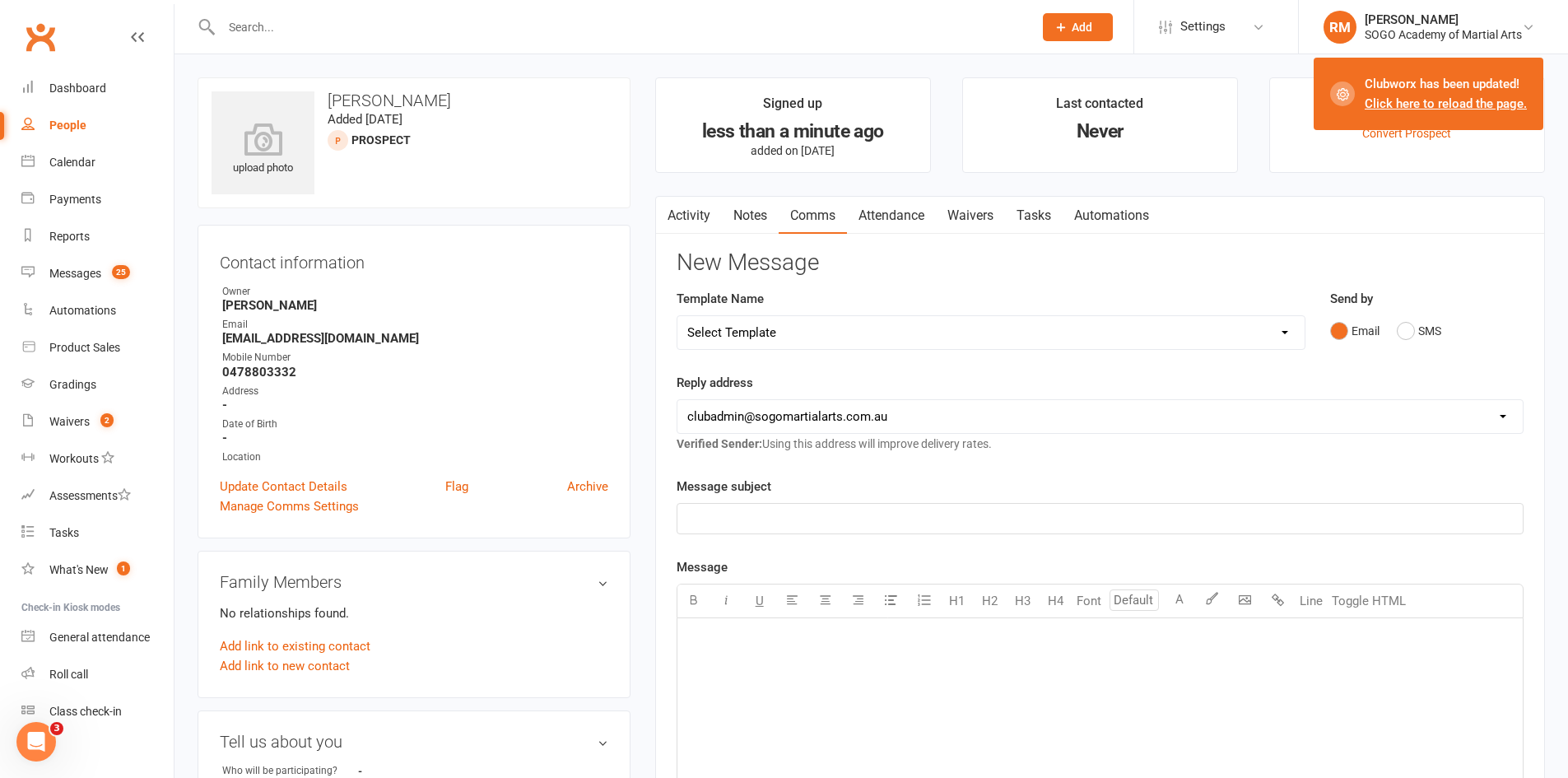
select select "1"
click at [677, 316] on select "Select Template [Email] 01. Junior Enquiry 1 Week FREE Zipleads Call Booked [Em…" at bounding box center [990, 333] width 627 height 33
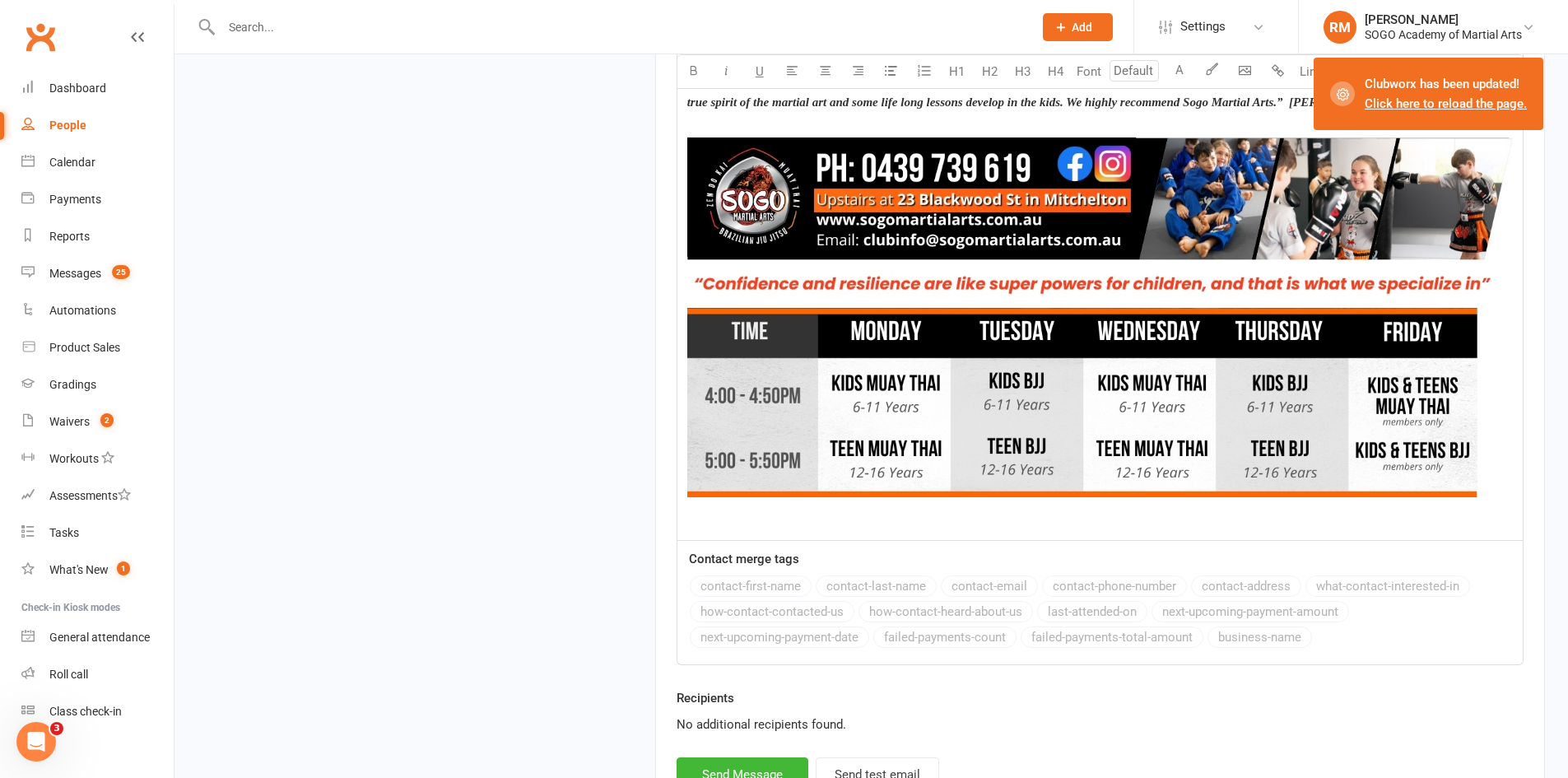
scroll to position [1832, 0]
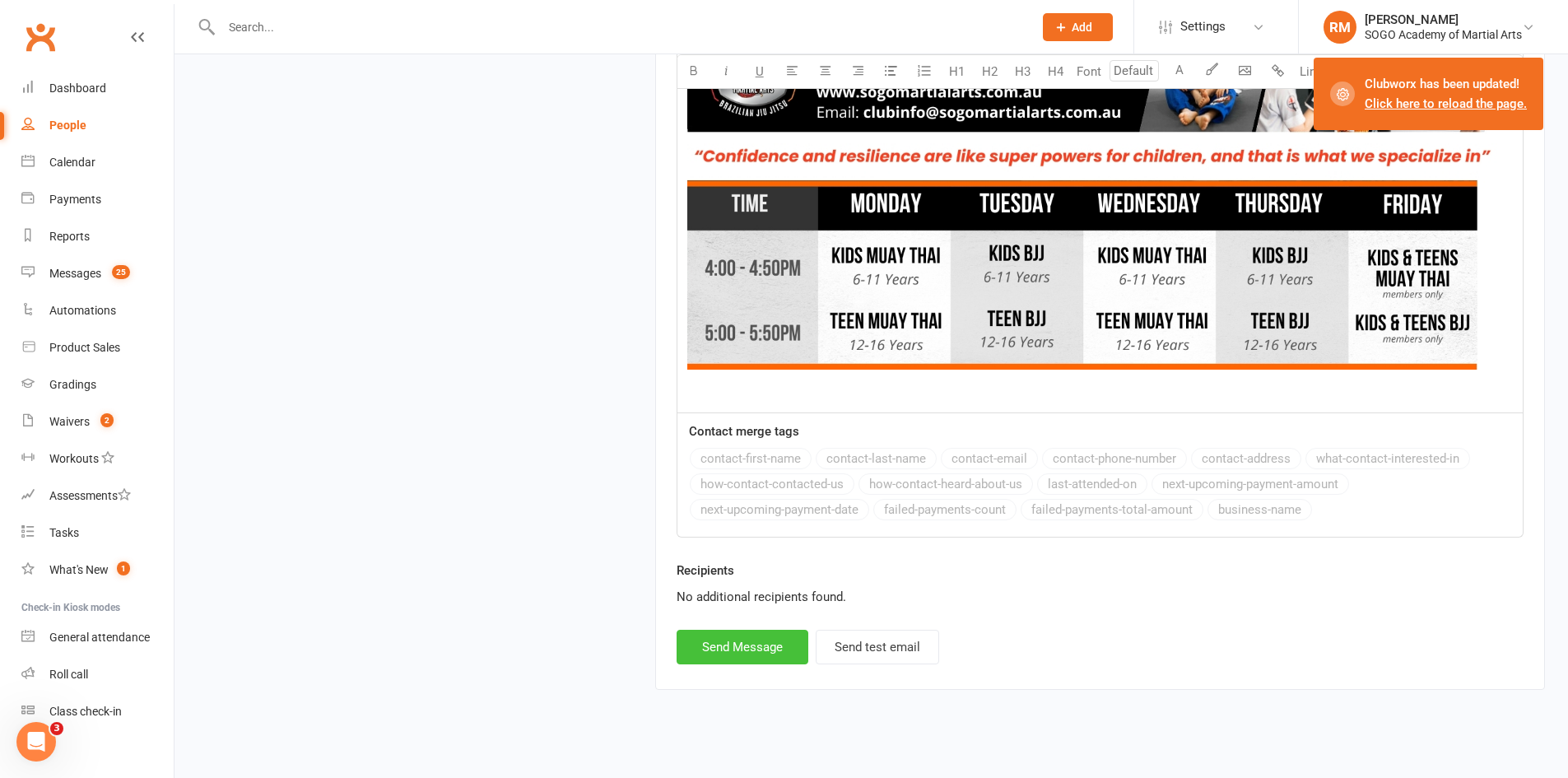
click at [775, 629] on button "Send Message" at bounding box center [741, 647] width 131 height 35
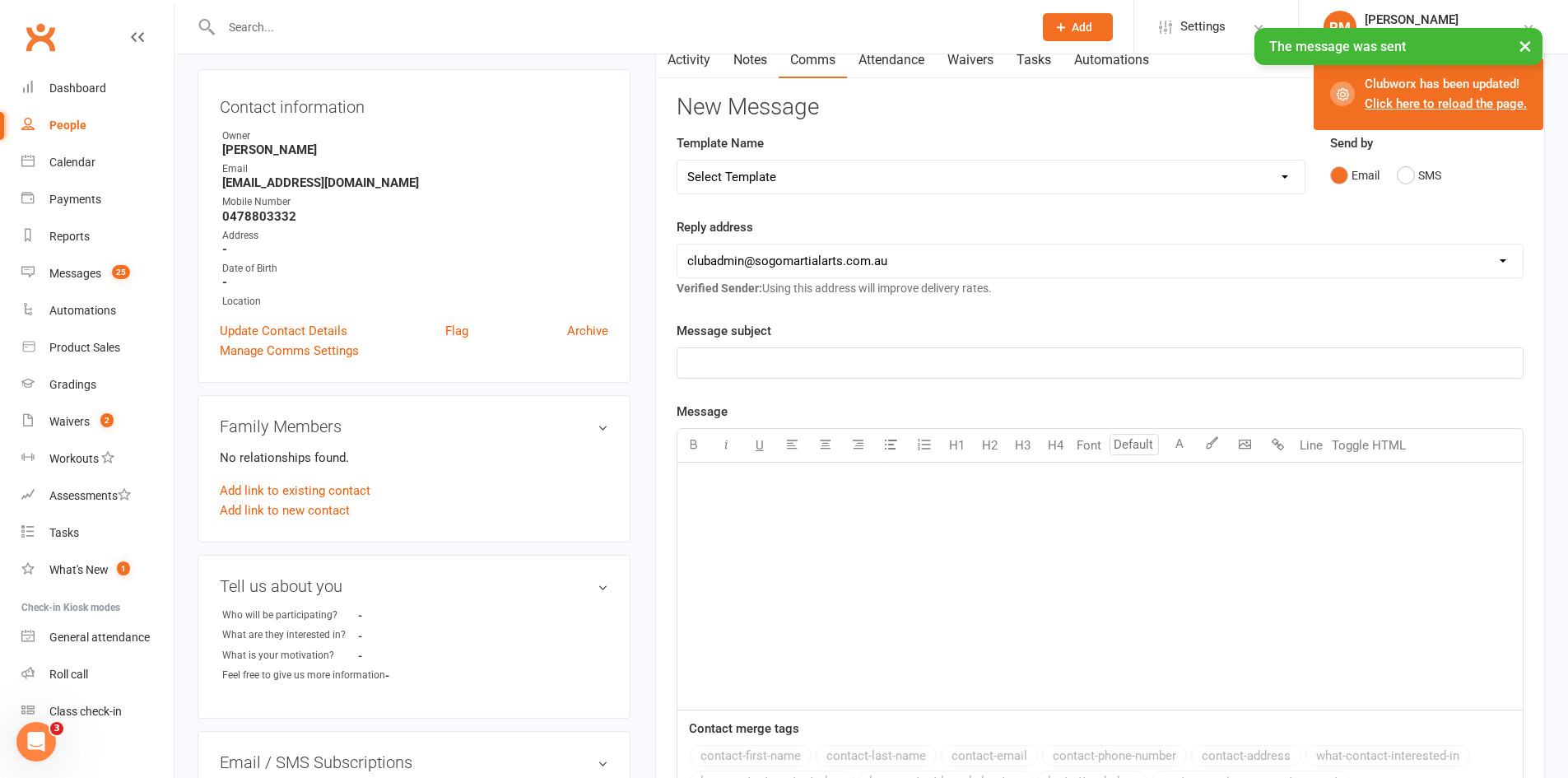
scroll to position [57, 0]
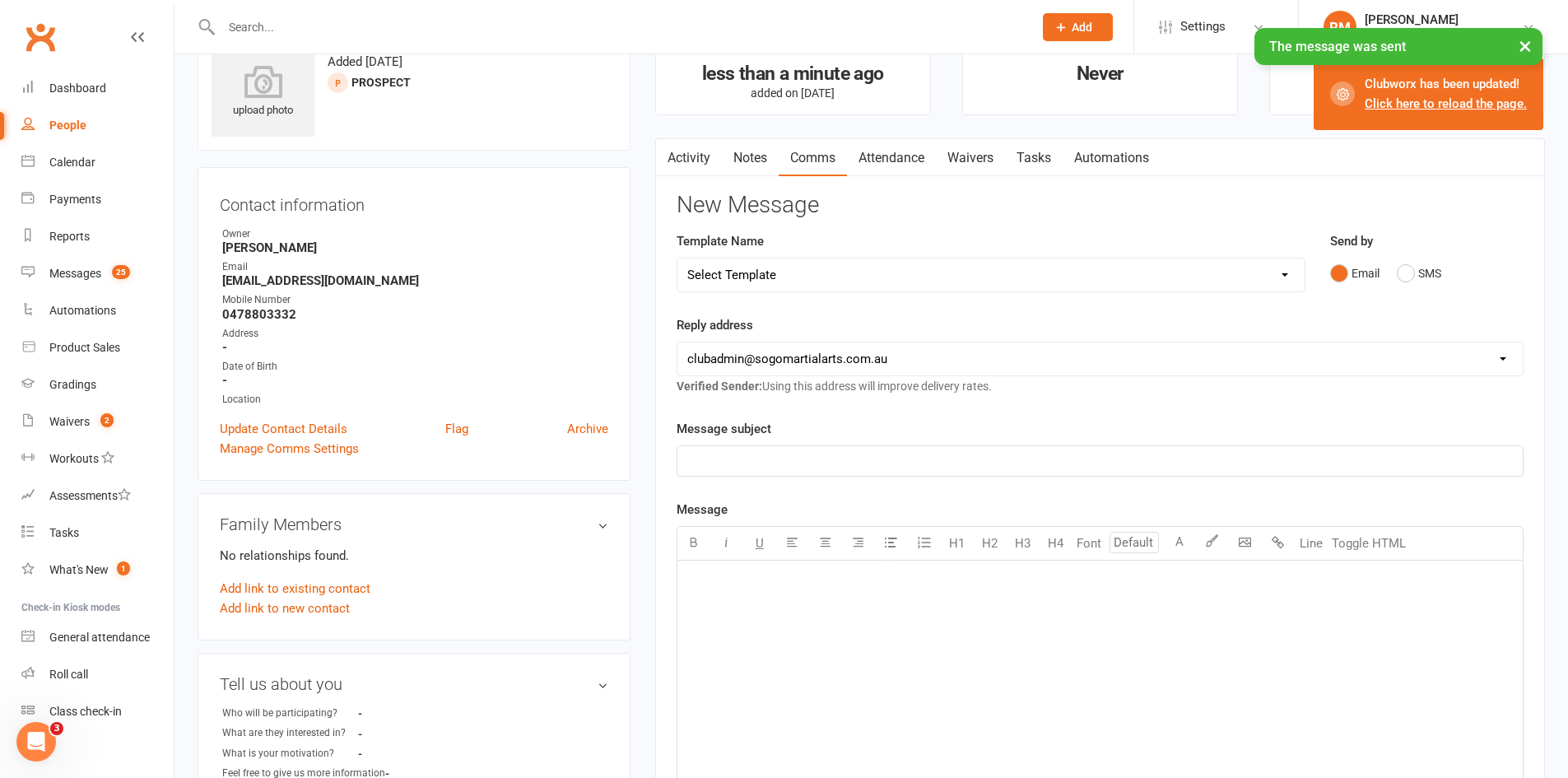
click at [804, 286] on select "Select Template [Email] 01. Junior Enquiry 1 Week FREE Zipleads Call Booked [Em…" at bounding box center [990, 275] width 627 height 33
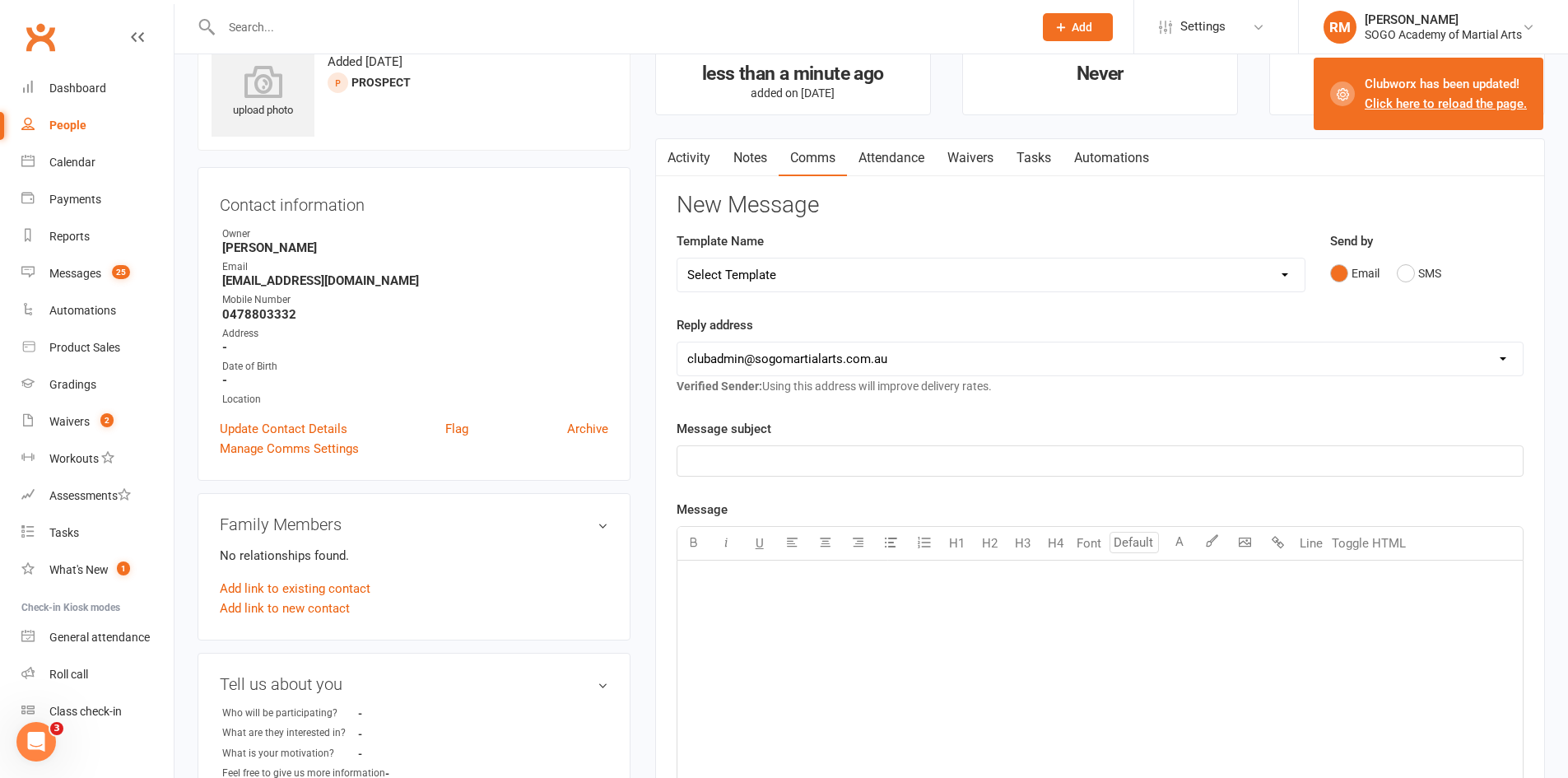
select select "10"
click at [677, 258] on select "Select Template [Email] 01. Junior Enquiry 1 Week FREE Zipleads Call Booked [Em…" at bounding box center [990, 275] width 627 height 33
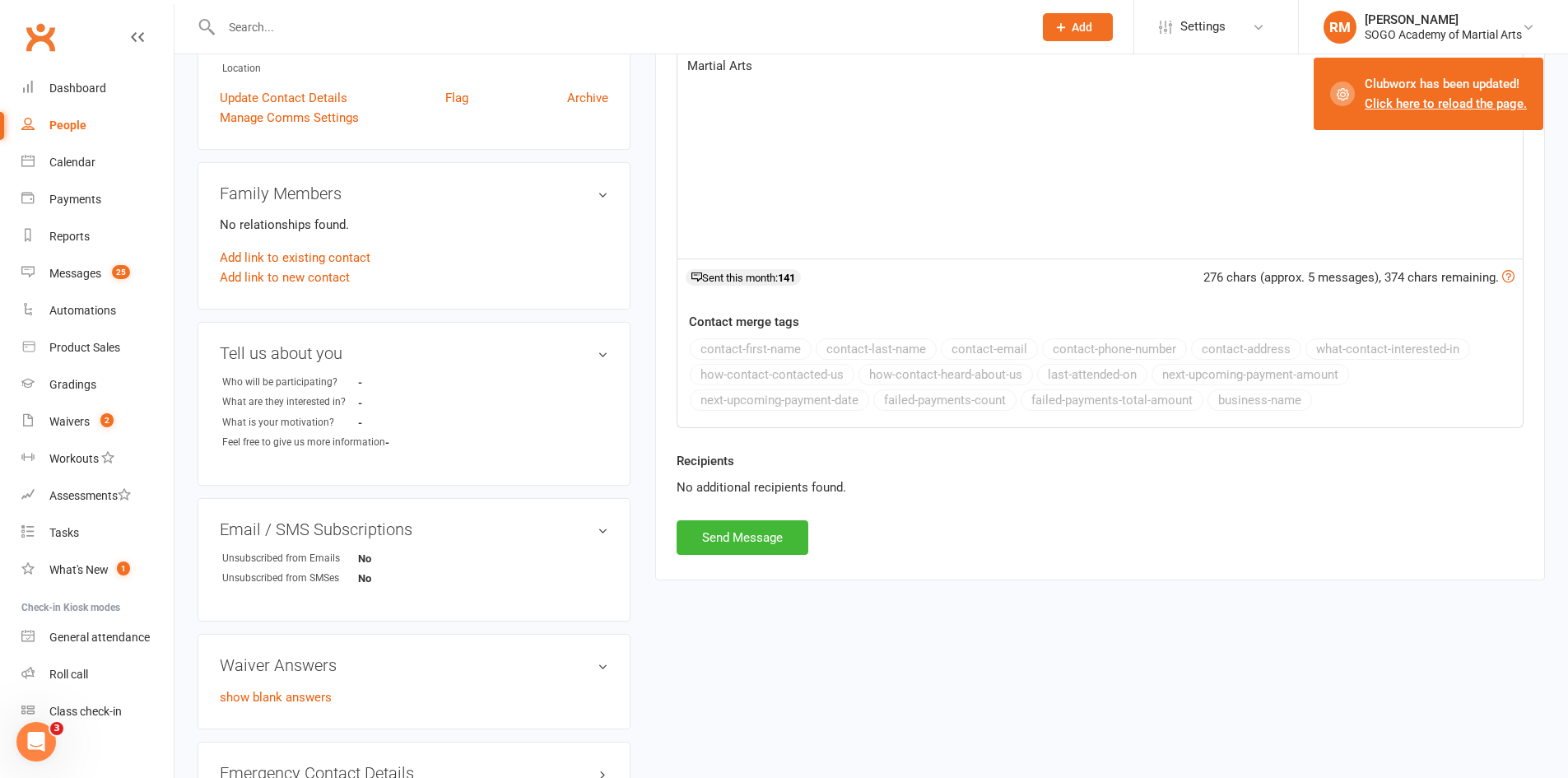
scroll to position [532, 0]
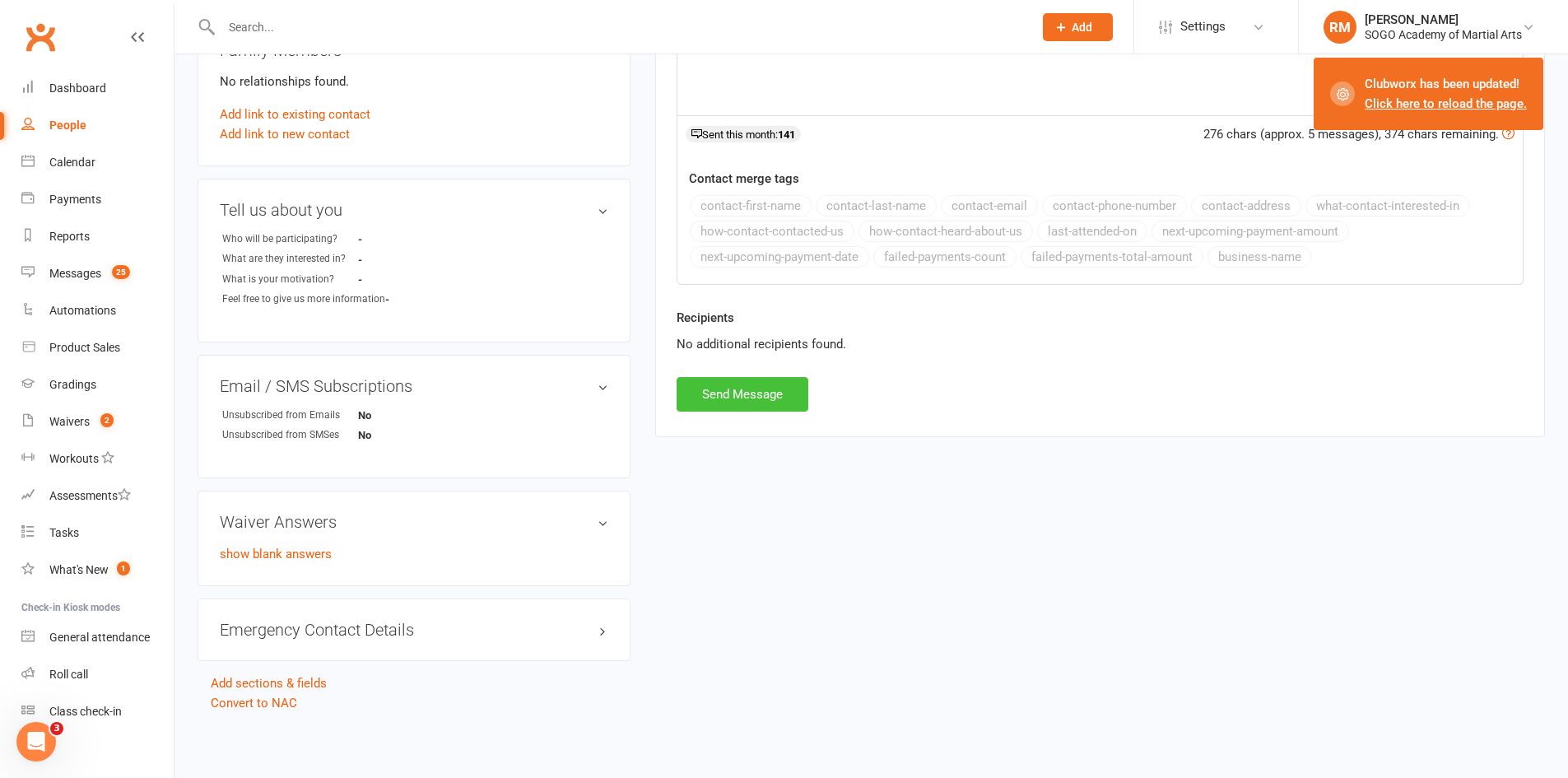
click at [768, 395] on button "Send Message" at bounding box center [741, 395] width 131 height 35
select select
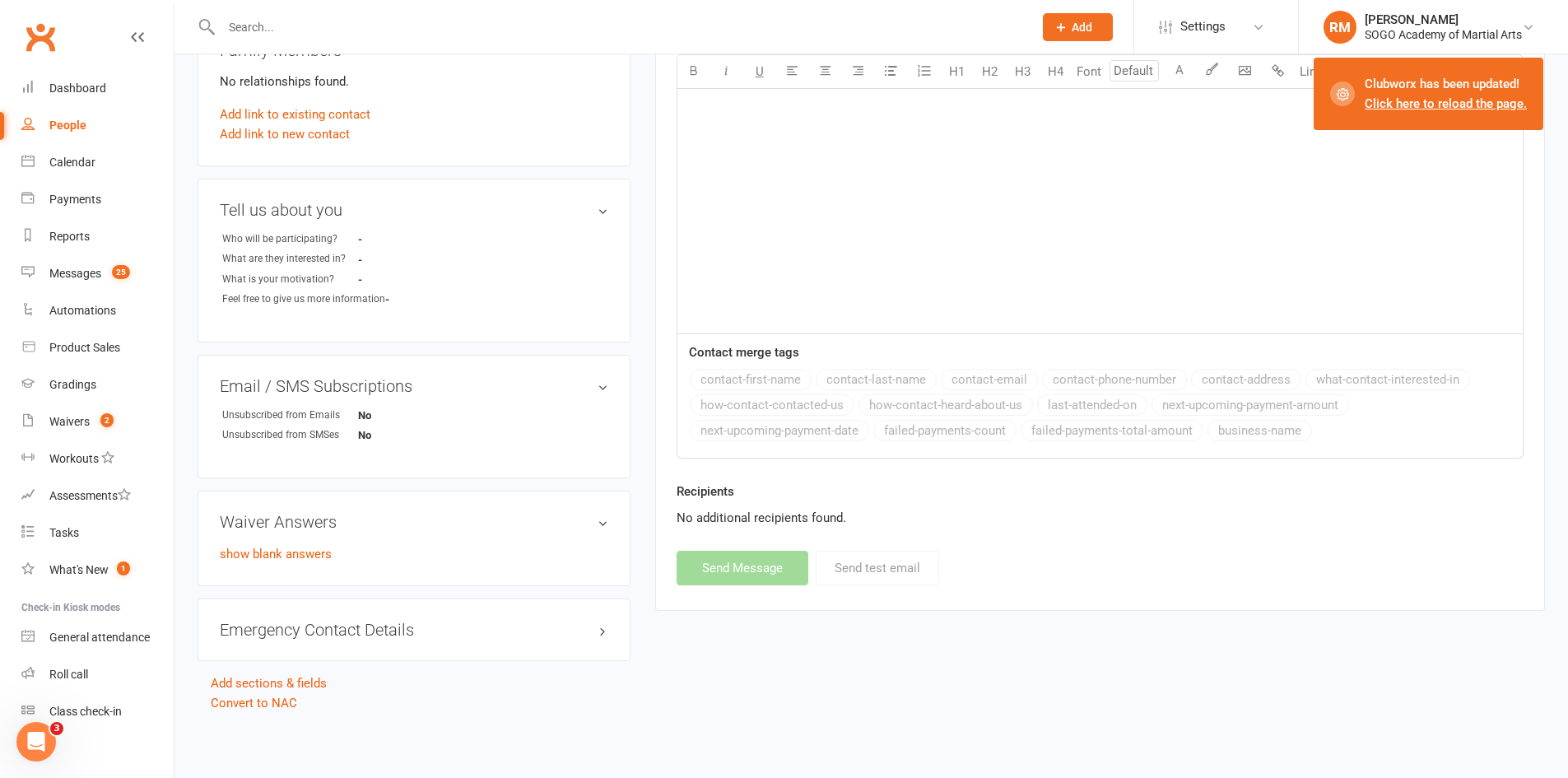
click at [345, 26] on input "text" at bounding box center [619, 27] width 805 height 23
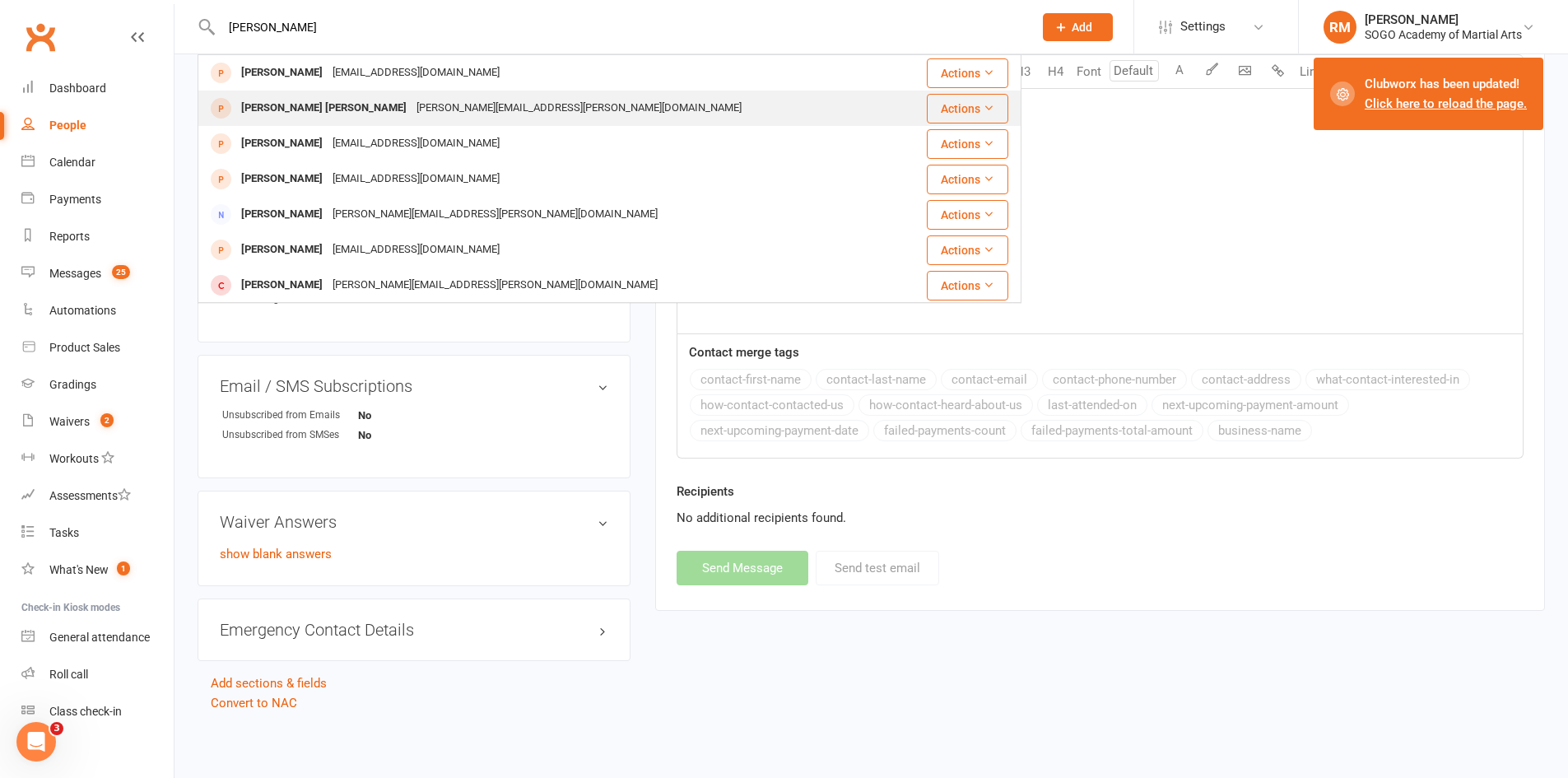
type input "[PERSON_NAME]"
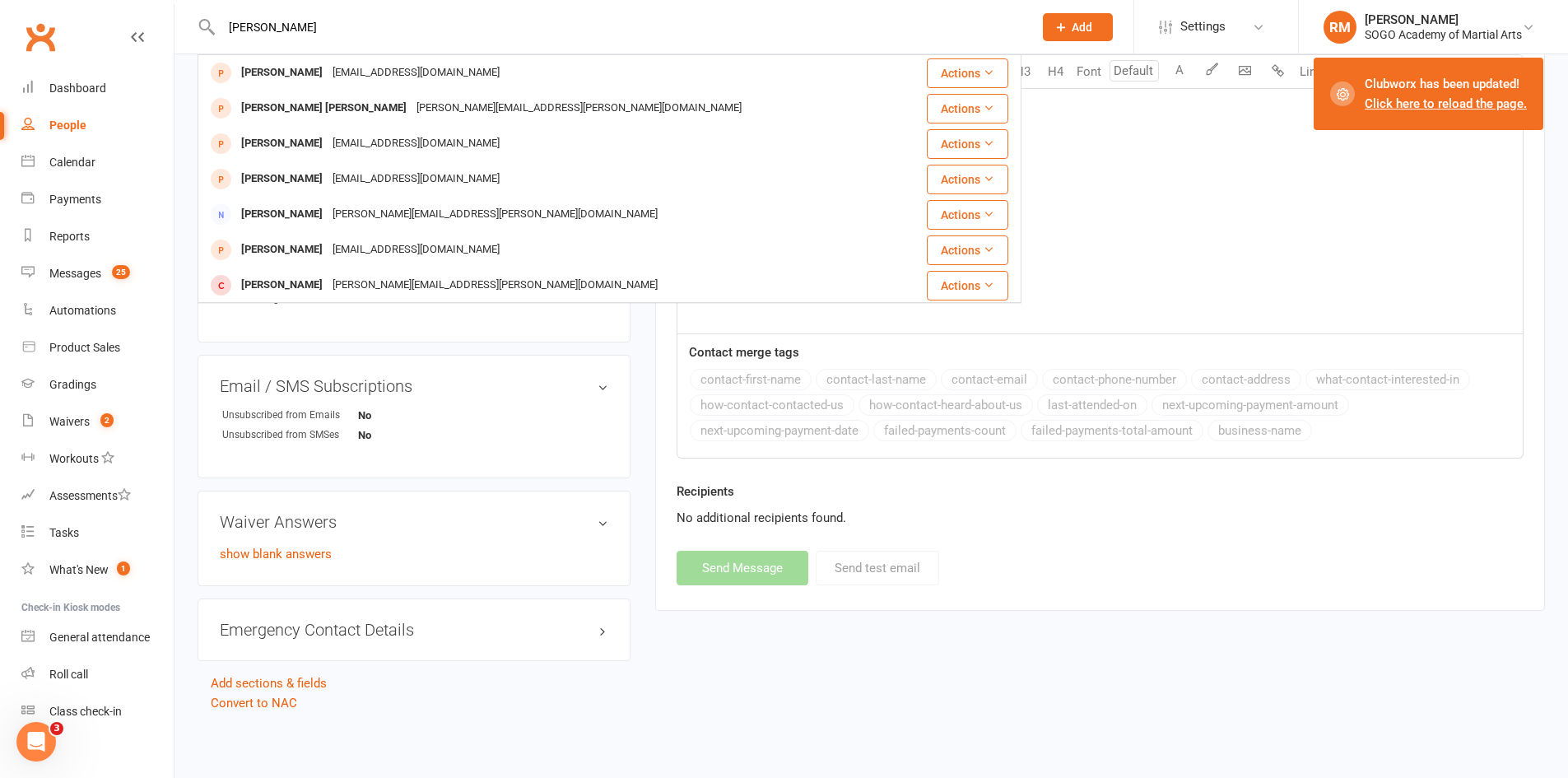
click at [274, 108] on div "[PERSON_NAME] [PERSON_NAME]" at bounding box center [324, 108] width 176 height 23
